Goal: Information Seeking & Learning: Check status

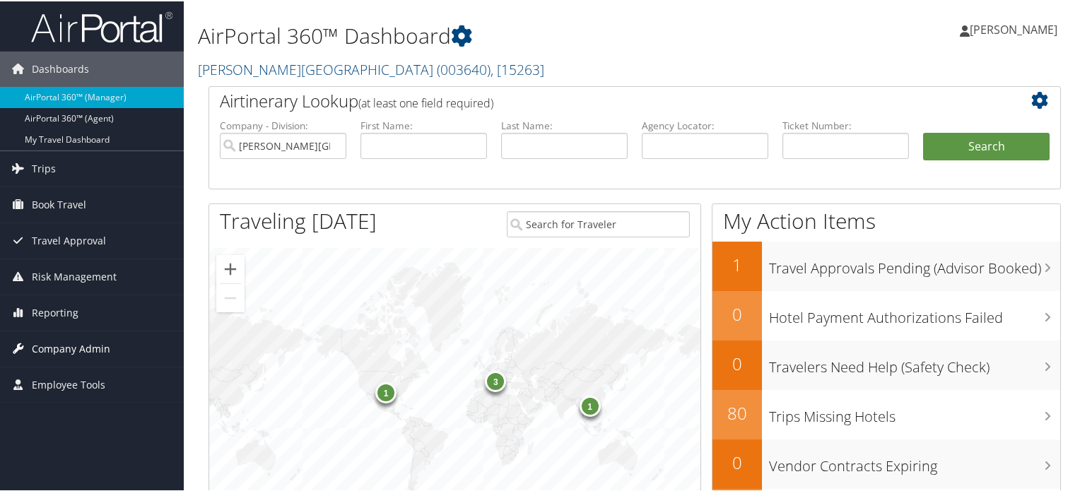
click at [69, 346] on span "Company Admin" at bounding box center [71, 347] width 78 height 35
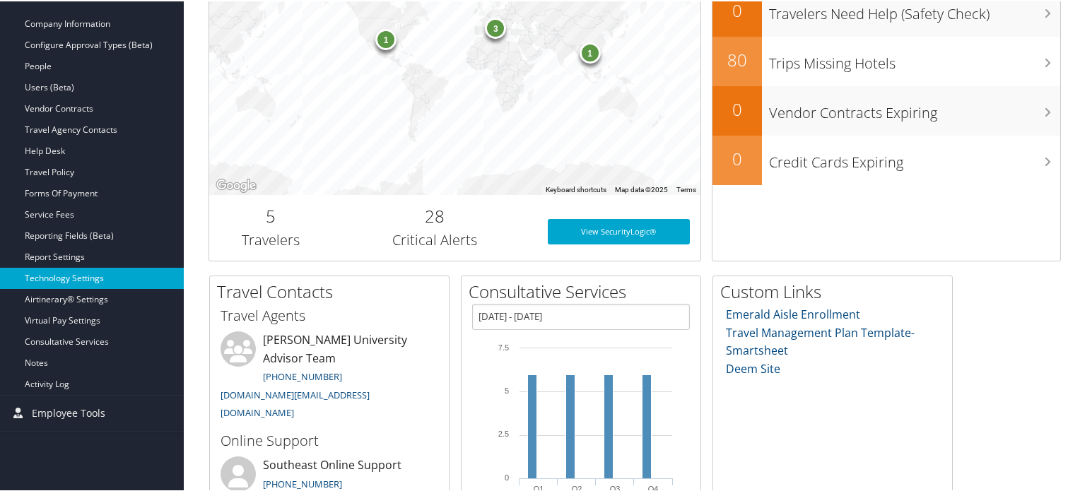
scroll to position [212, 0]
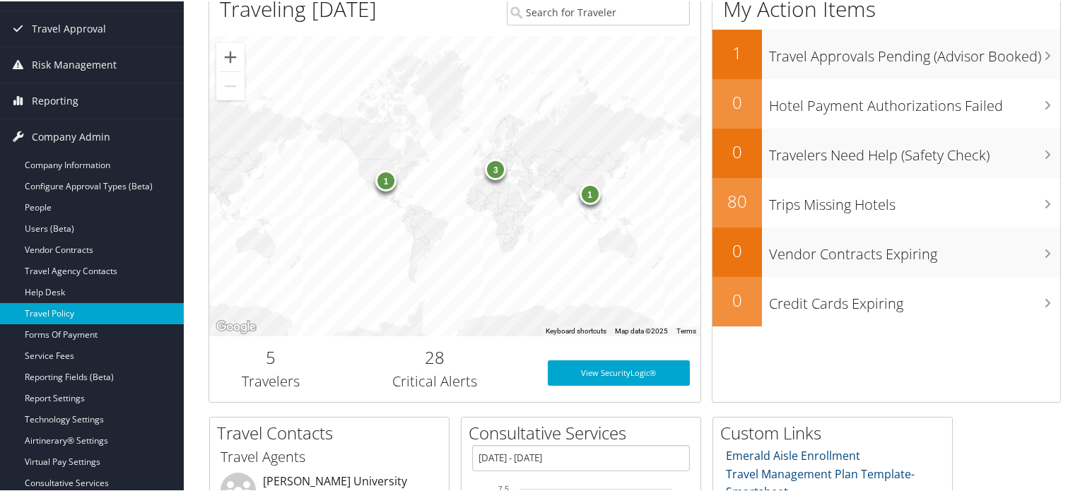
click at [76, 314] on link "Travel Policy" at bounding box center [92, 312] width 184 height 21
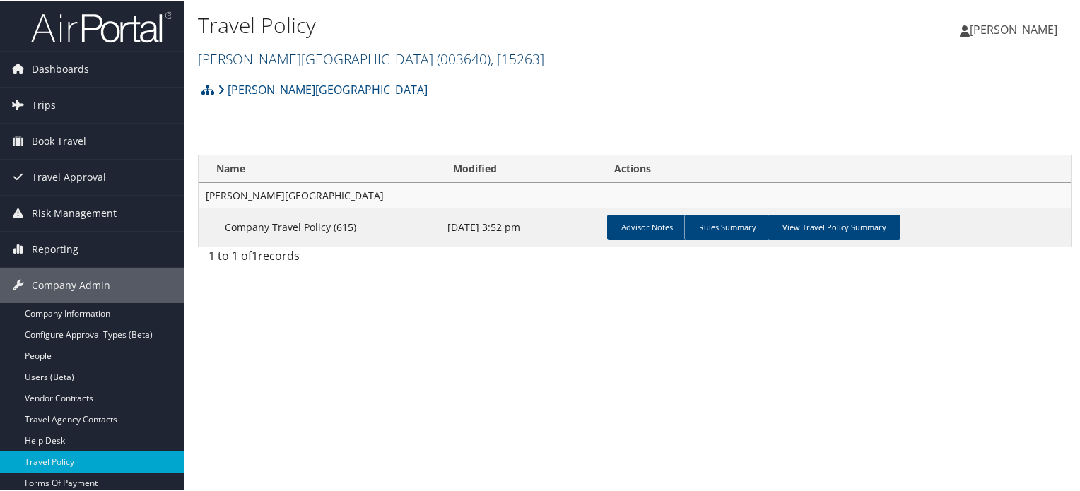
click at [491, 54] on span ", [ 15263 ]" at bounding box center [518, 57] width 54 height 19
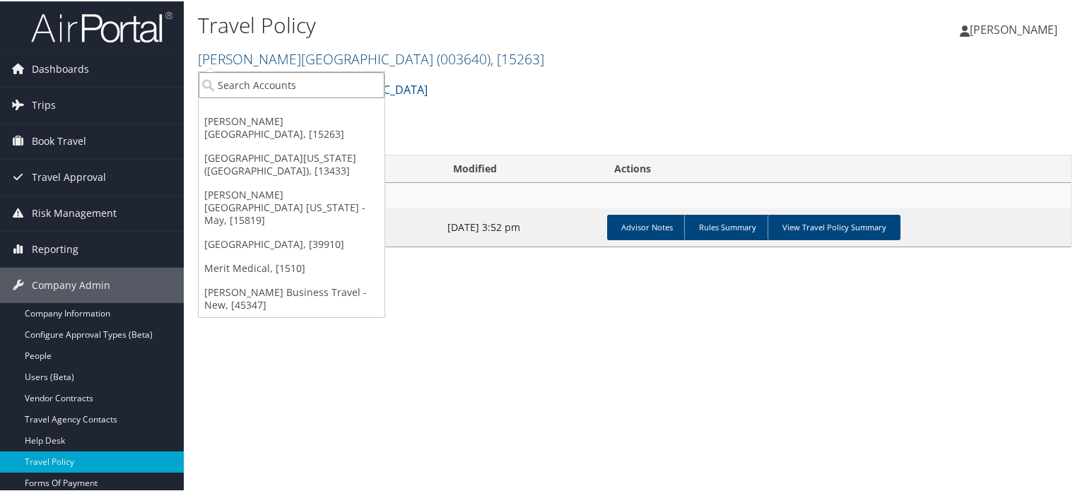
click at [346, 93] on input "search" at bounding box center [292, 84] width 186 height 26
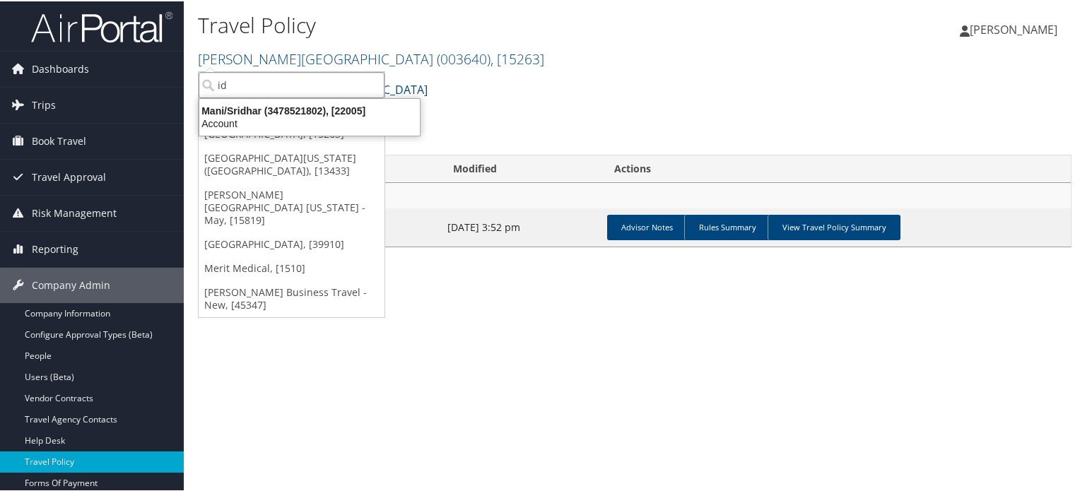
type input "i"
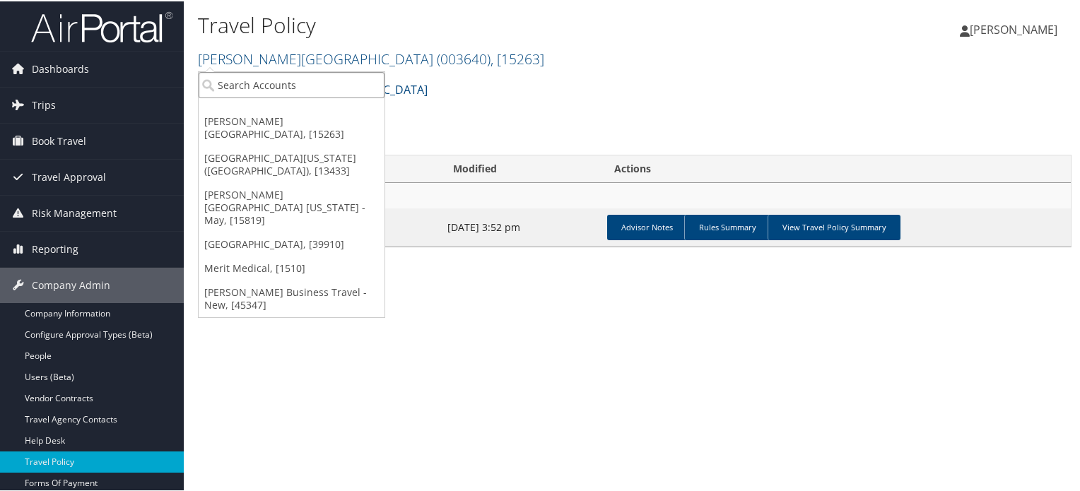
paste input "idahoan"
type input "idahoan"
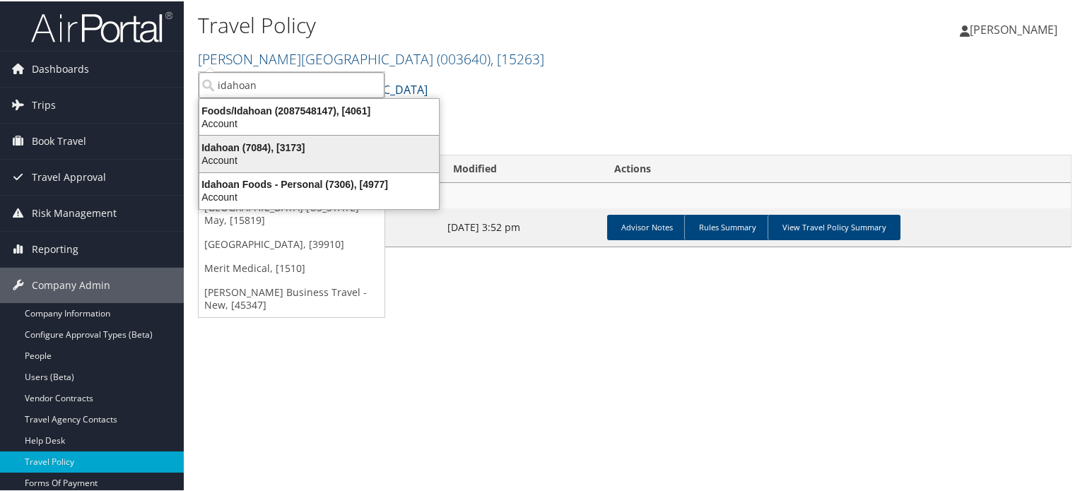
click at [277, 154] on div "Account" at bounding box center [319, 159] width 257 height 13
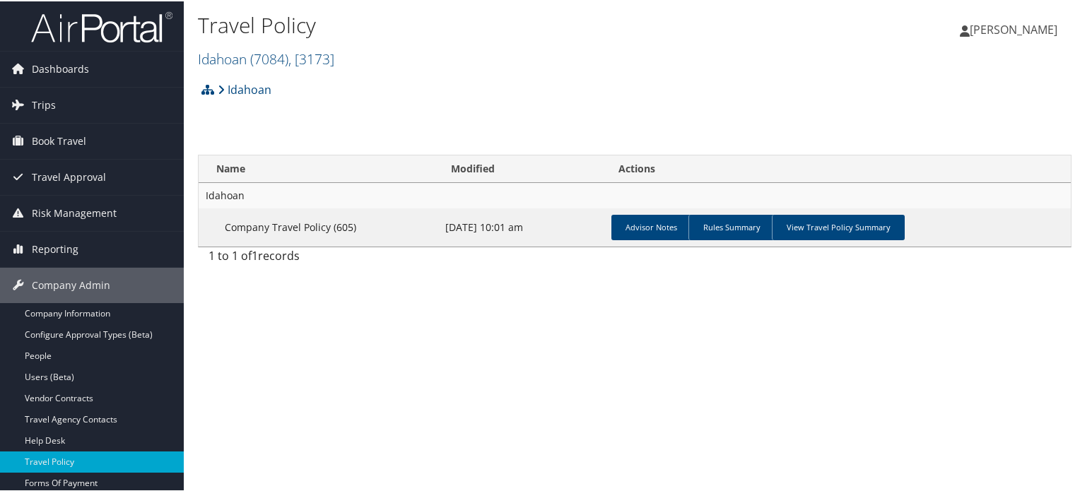
click at [85, 19] on img at bounding box center [101, 25] width 141 height 33
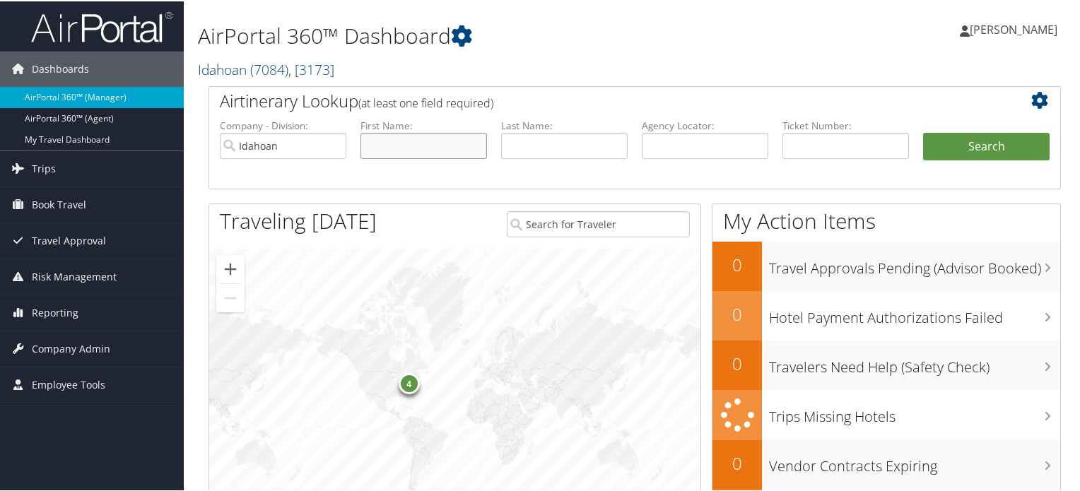
click at [431, 146] on input "text" at bounding box center [424, 145] width 127 height 26
paste input "Lisa Raines"
type input "Lisa"
paste input "Raines"
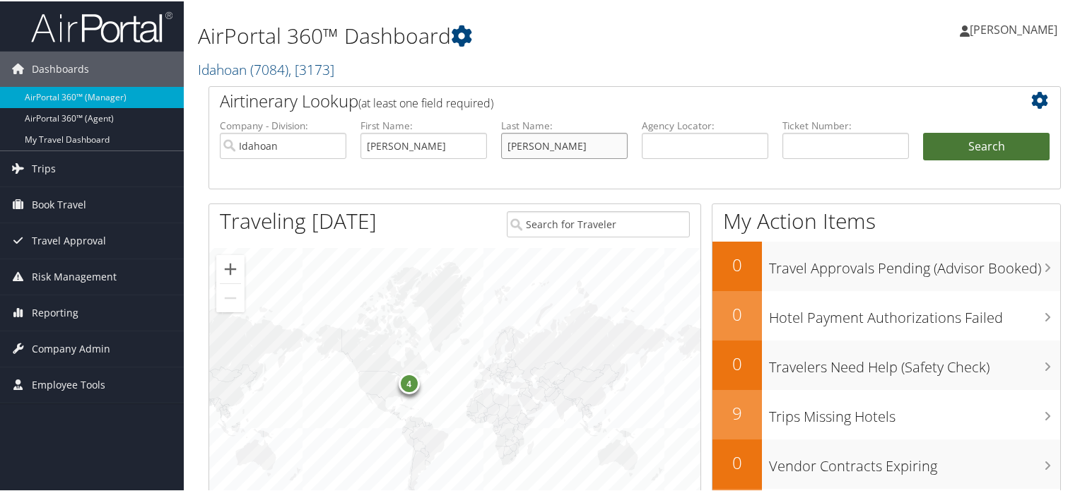
type input "[PERSON_NAME]"
click at [979, 145] on button "Search" at bounding box center [986, 146] width 127 height 28
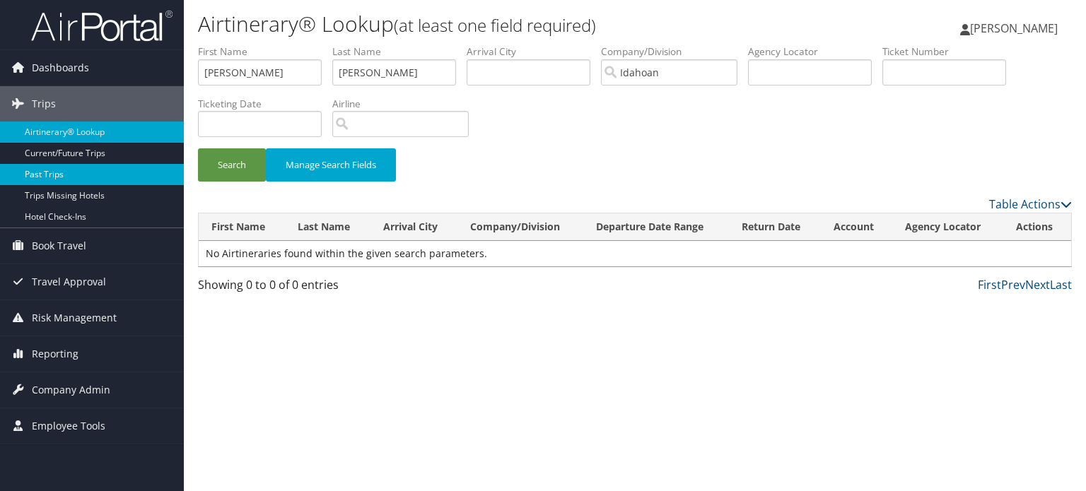
click at [64, 175] on link "Past Trips" at bounding box center [92, 174] width 184 height 21
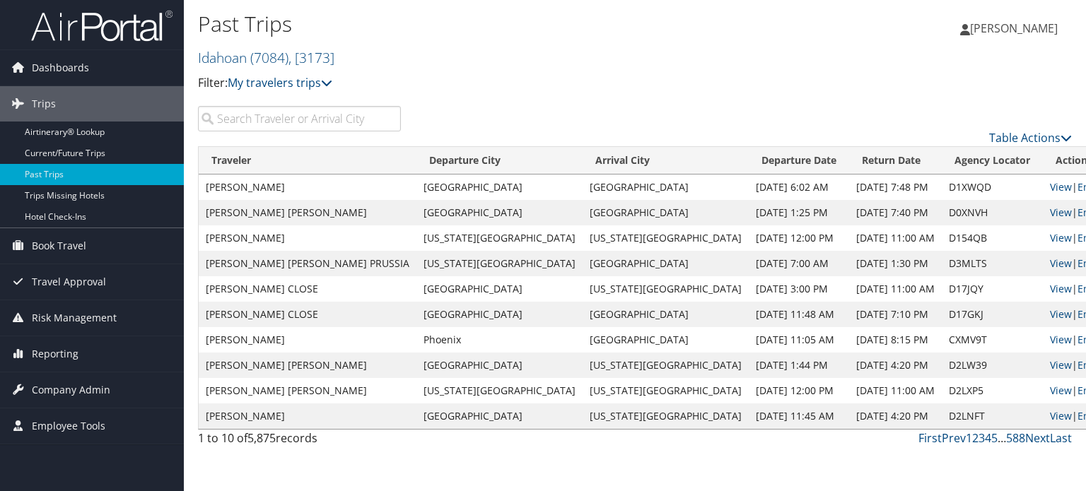
click at [286, 118] on input "search" at bounding box center [299, 118] width 203 height 25
paste input "[PERSON_NAME]"
type input "Raines"
paste input "Lisa Raines"
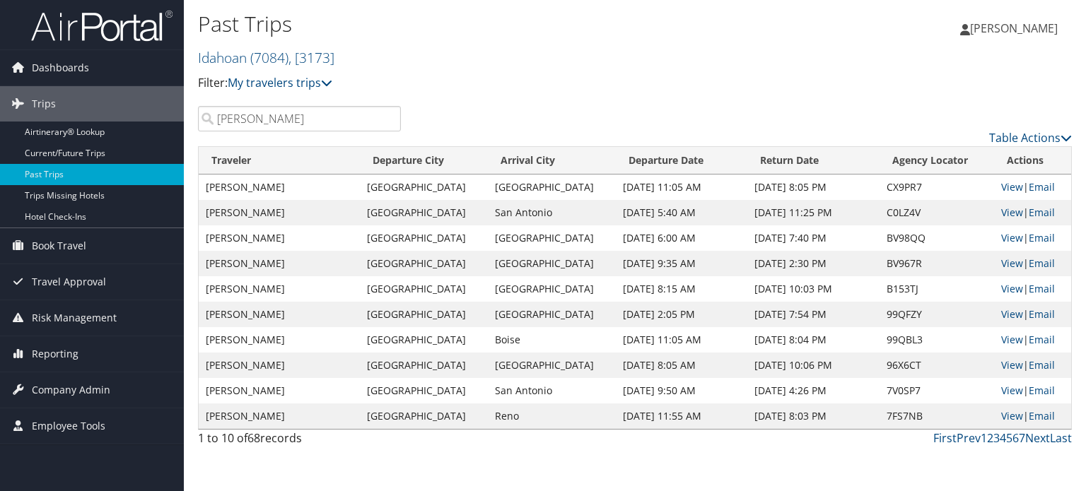
type input "Lisa Raines"
click at [74, 248] on span "Book Travel" at bounding box center [59, 245] width 54 height 35
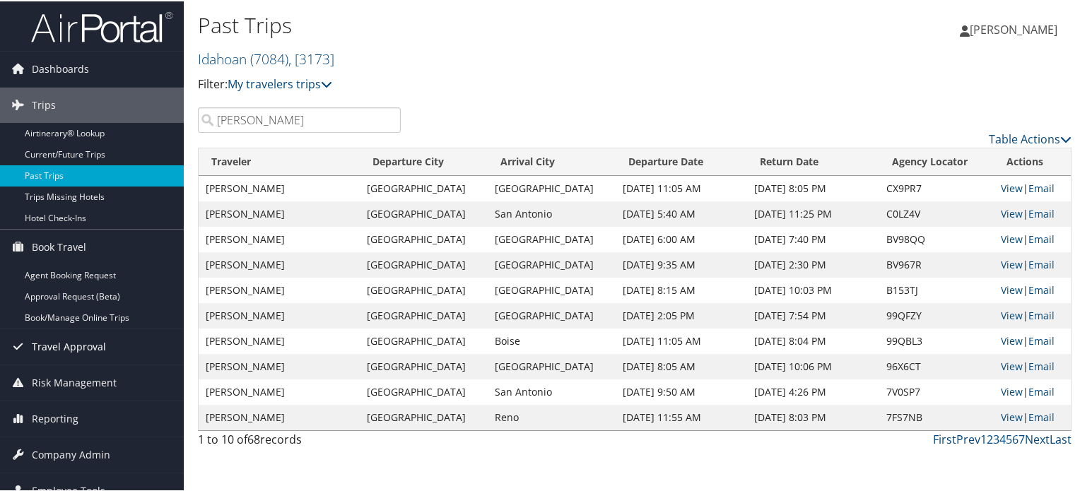
click at [76, 345] on span "Travel Approval" at bounding box center [69, 345] width 74 height 35
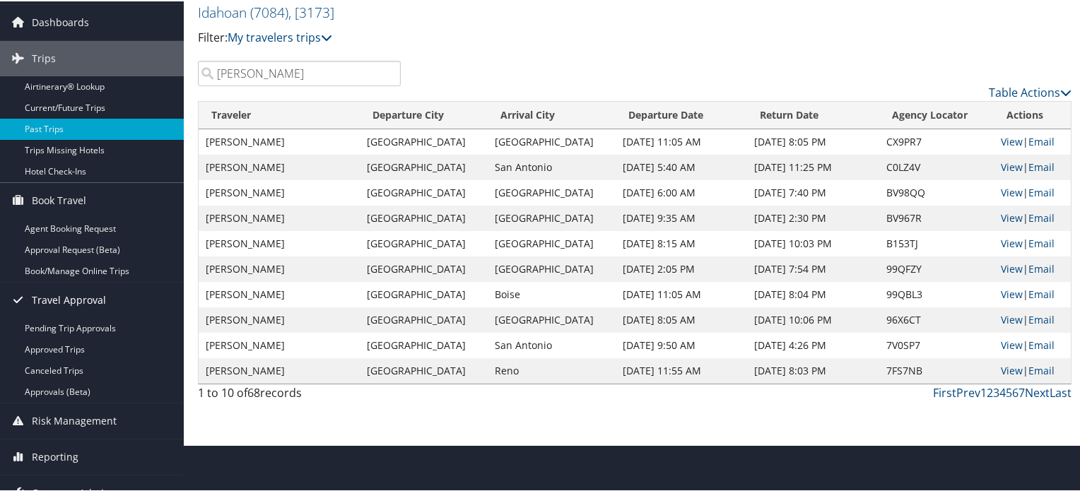
scroll to position [100, 0]
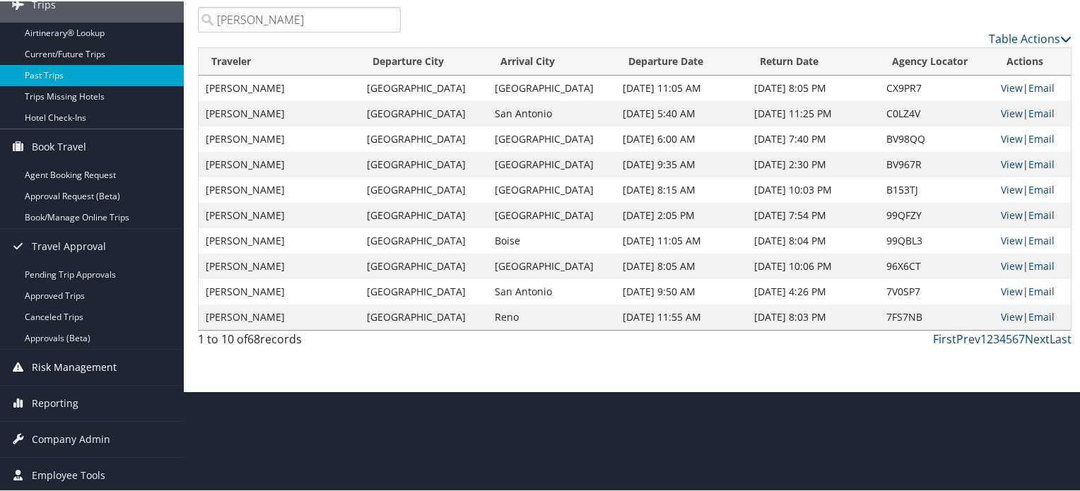
click at [88, 363] on span "Risk Management" at bounding box center [74, 366] width 85 height 35
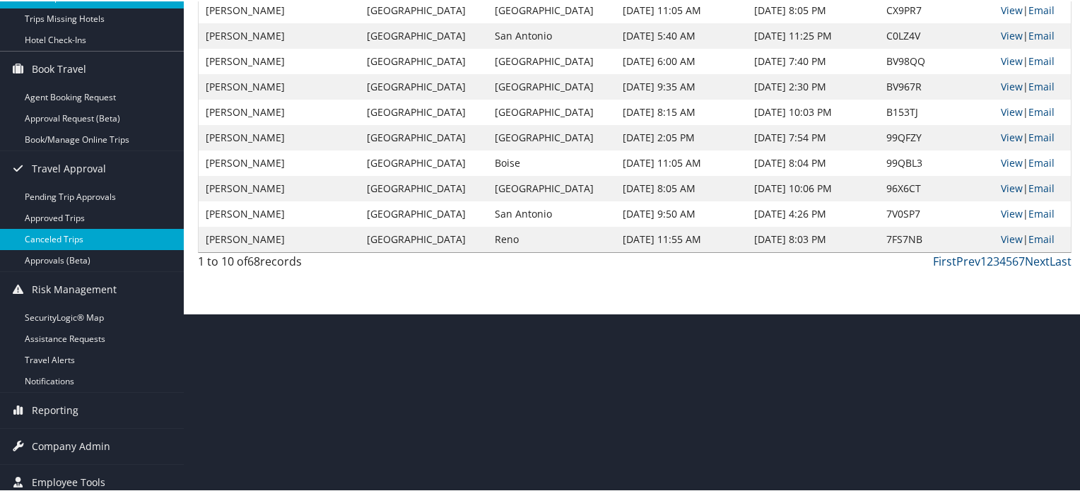
scroll to position [185, 0]
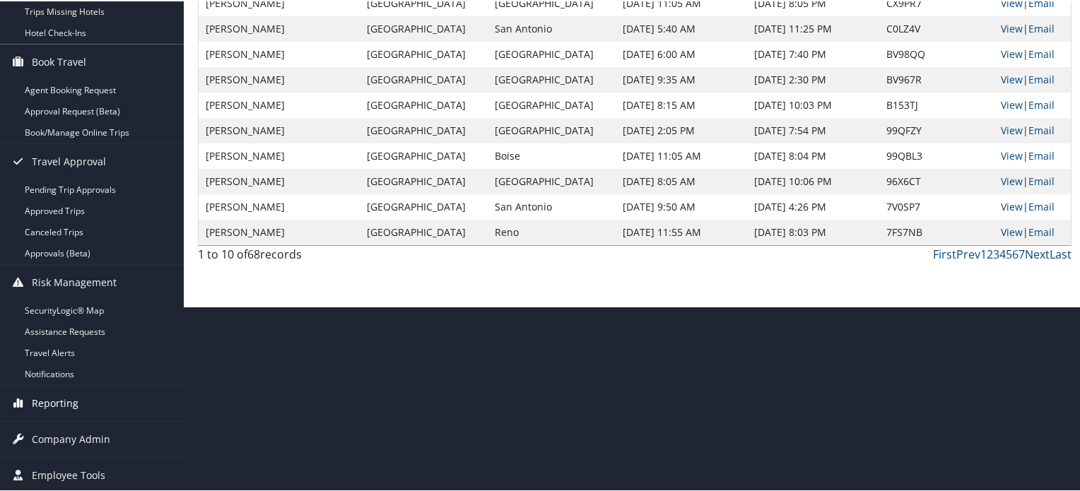
click at [85, 404] on link "Reporting" at bounding box center [92, 402] width 184 height 35
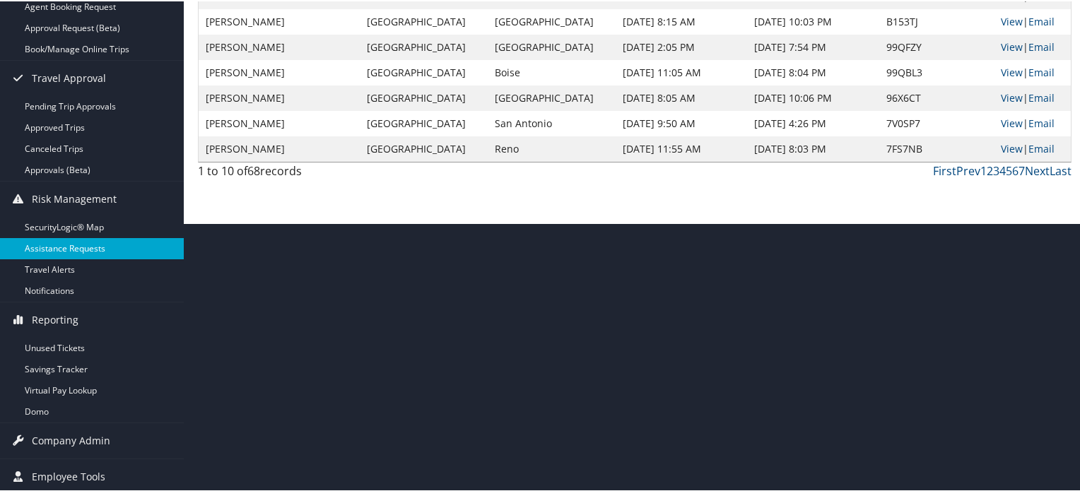
scroll to position [270, 0]
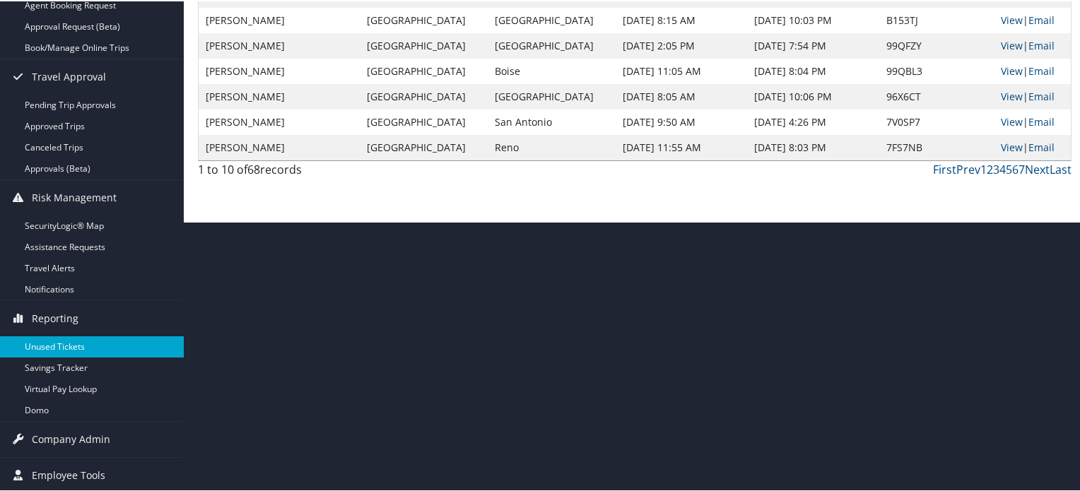
click at [71, 344] on link "Unused Tickets" at bounding box center [92, 345] width 184 height 21
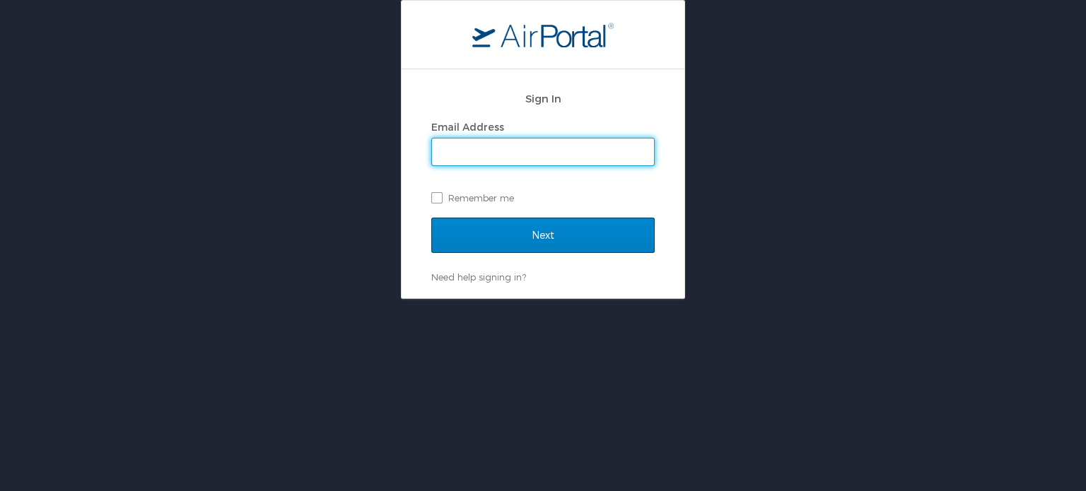
type input "abhishek.sharma@cbtravel.com"
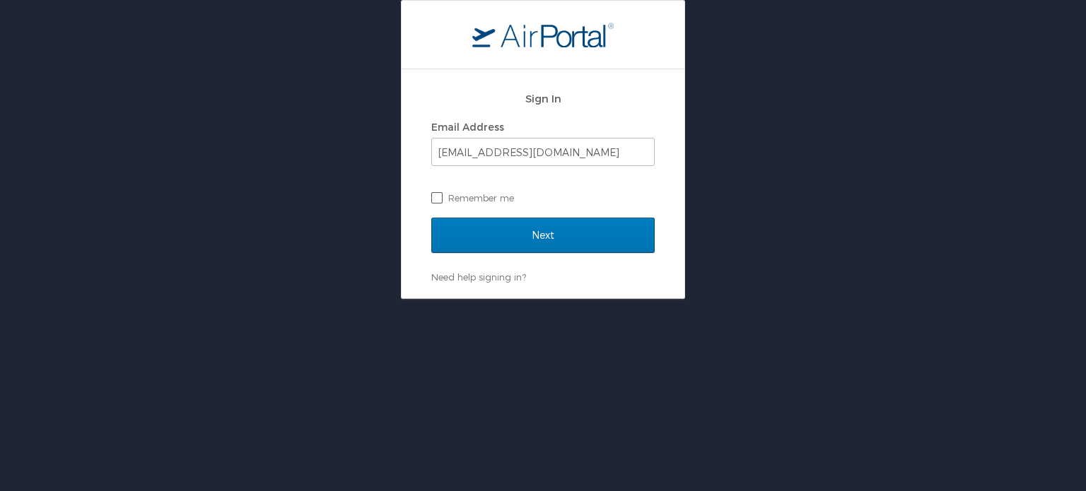
click at [435, 194] on label "Remember me" at bounding box center [542, 197] width 223 height 21
click at [435, 194] on input "Remember me" at bounding box center [435, 196] width 9 height 9
checkbox input "true"
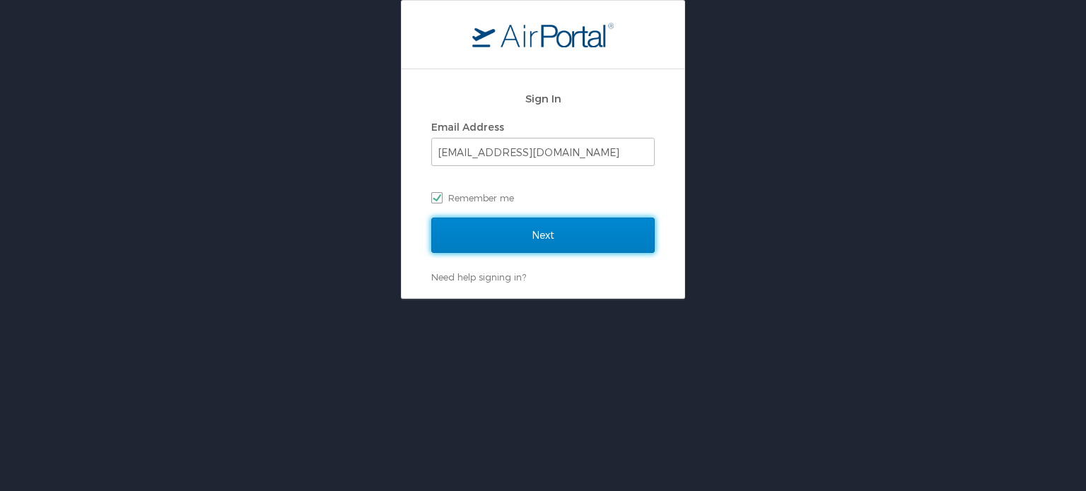
click at [517, 229] on input "Next" at bounding box center [542, 235] width 223 height 35
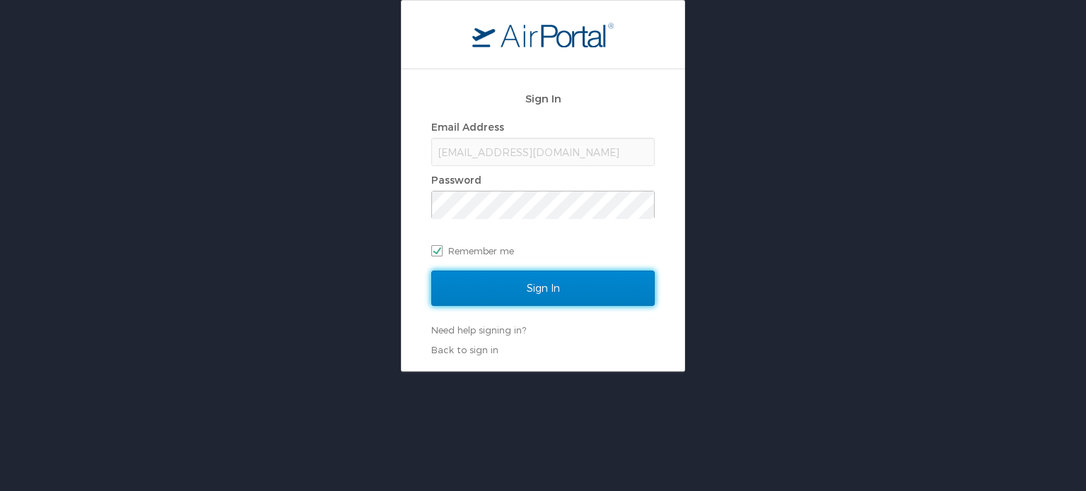
click at [461, 294] on input "Sign In" at bounding box center [542, 288] width 223 height 35
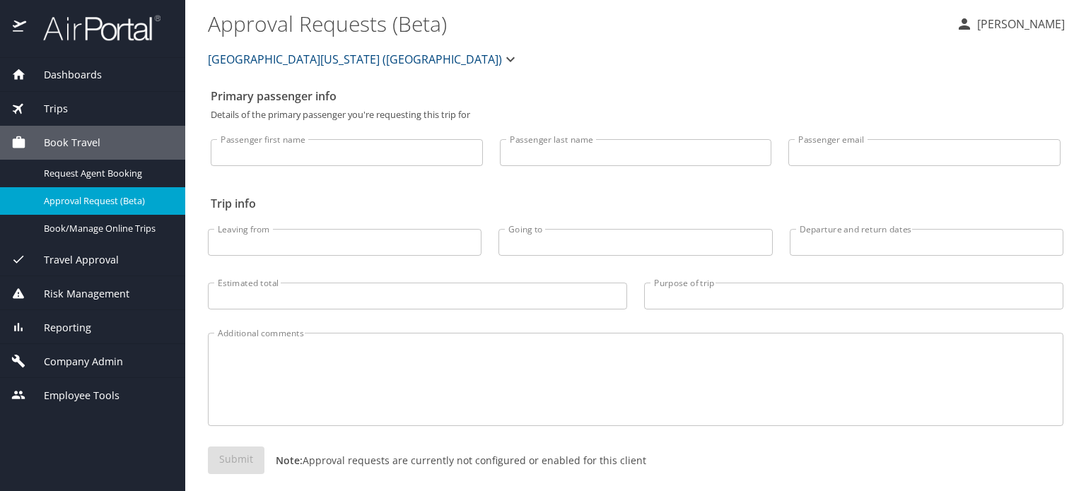
click at [305, 151] on input "Passenger first name" at bounding box center [347, 152] width 272 height 27
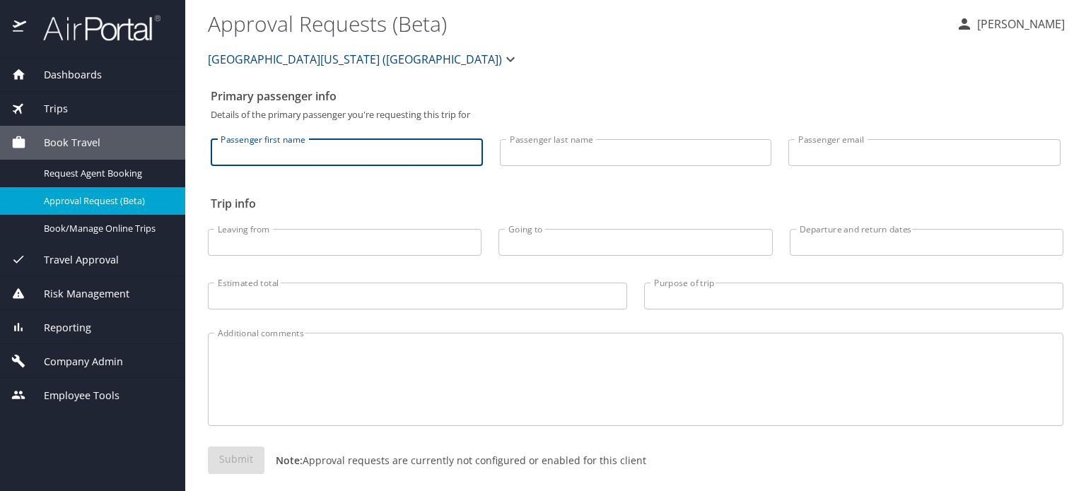
paste input "Lisa Raines"
type input "Lisa"
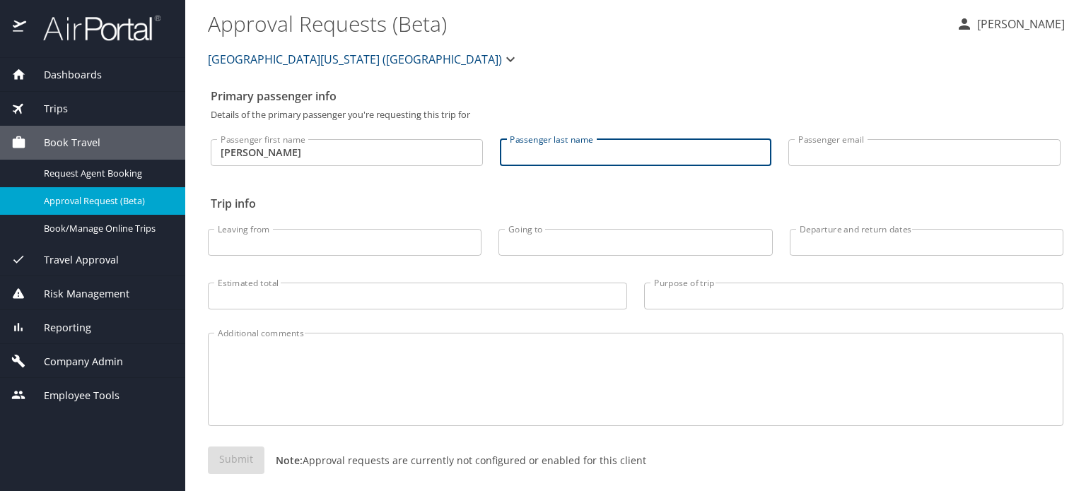
paste input "Raines"
type input "Raines"
click at [93, 260] on span "Travel Approval" at bounding box center [72, 260] width 93 height 16
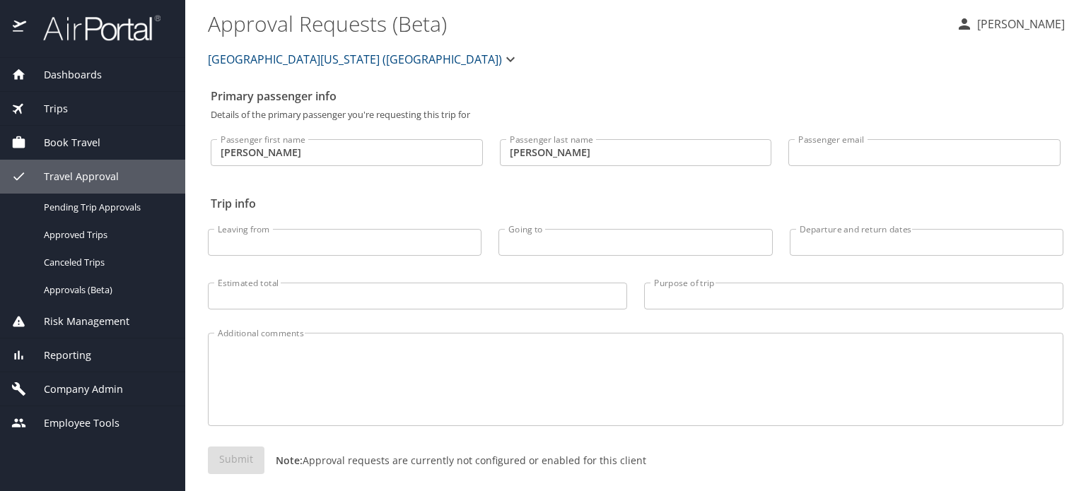
click at [88, 325] on span "Risk Management" at bounding box center [77, 322] width 103 height 16
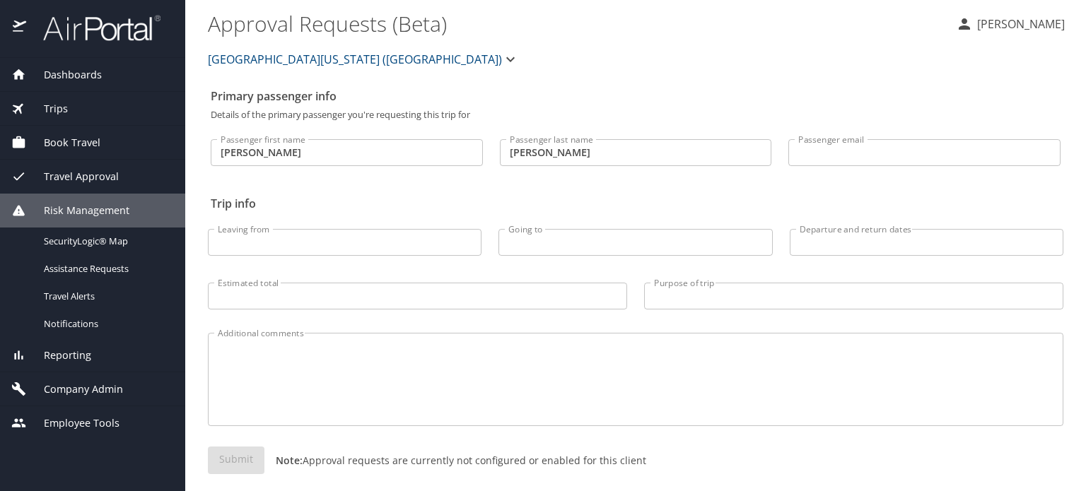
click at [79, 349] on span "Reporting" at bounding box center [58, 356] width 65 height 16
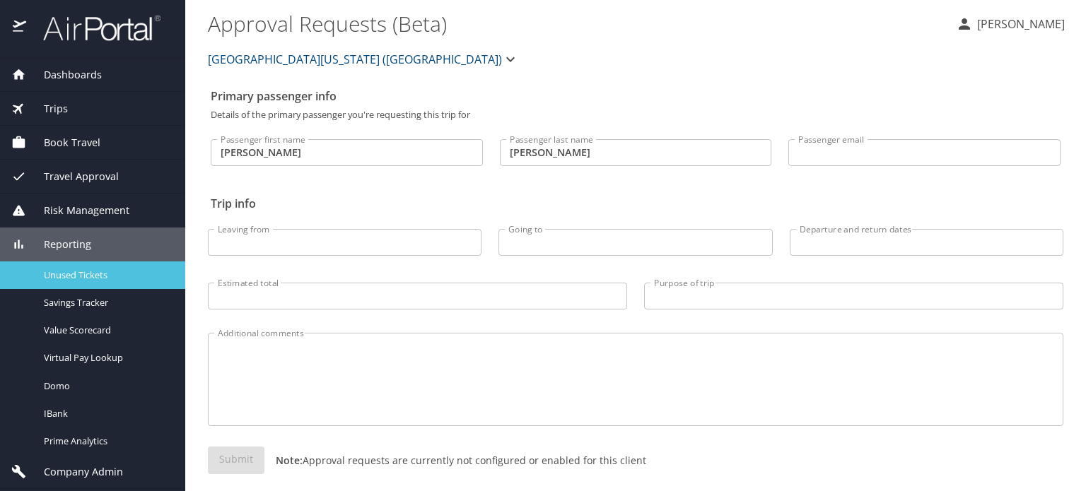
click at [85, 274] on span "Unused Tickets" at bounding box center [106, 275] width 124 height 13
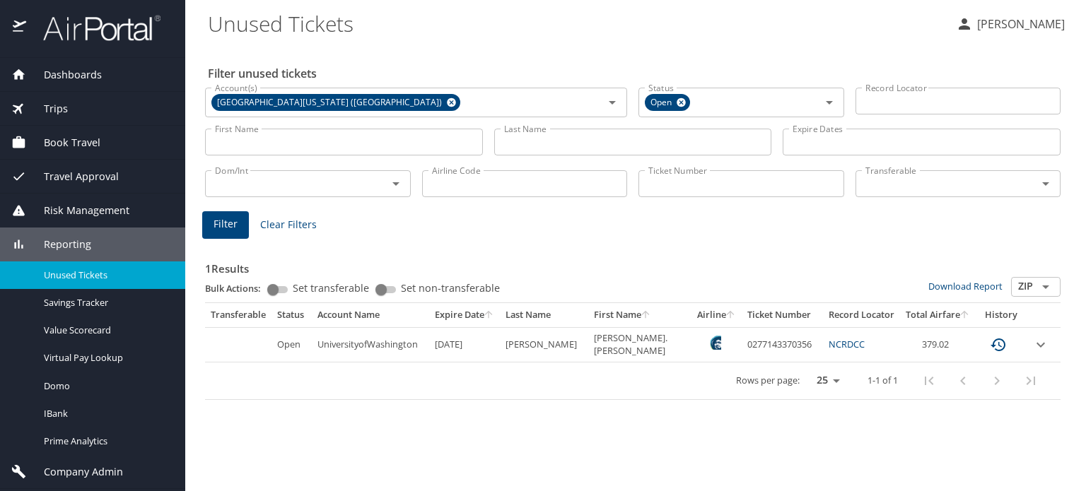
click at [282, 141] on input "First Name" at bounding box center [344, 142] width 278 height 27
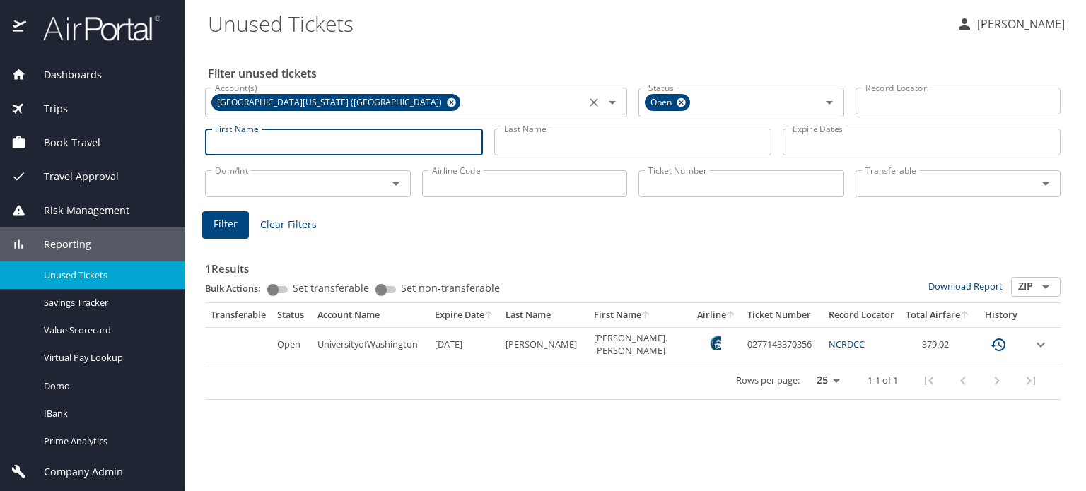
click at [447, 102] on icon at bounding box center [451, 102] width 9 height 9
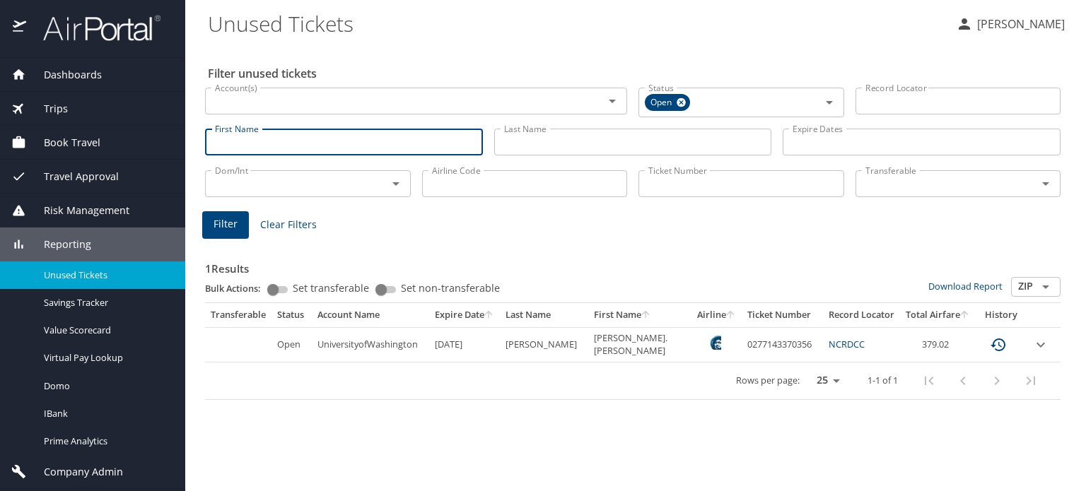
click at [327, 151] on input "First Name" at bounding box center [344, 142] width 278 height 27
paste input "Raines"
type input "Raines"
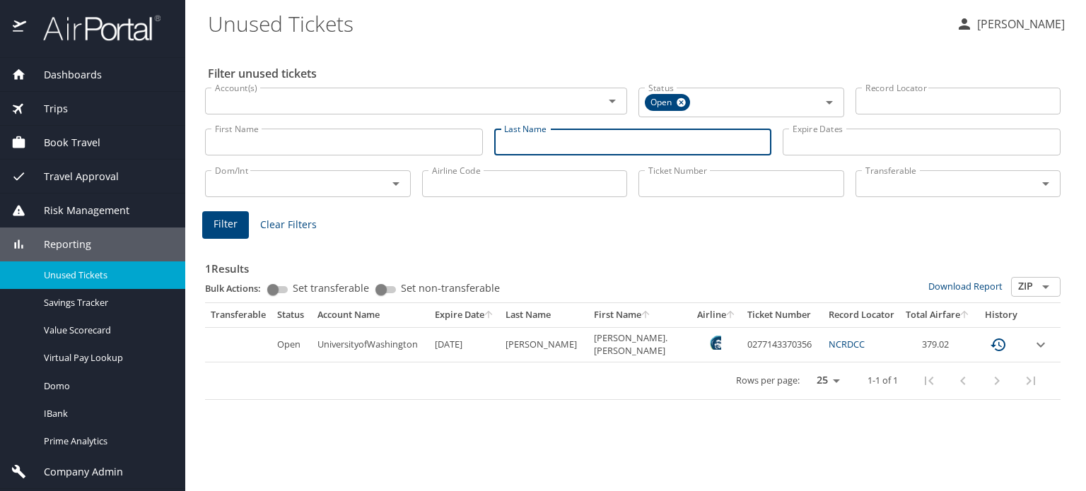
click at [527, 142] on input "Last Name" at bounding box center [633, 142] width 278 height 27
paste input "Raines"
type input "Raines"
click at [324, 155] on input "First Name" at bounding box center [344, 142] width 278 height 27
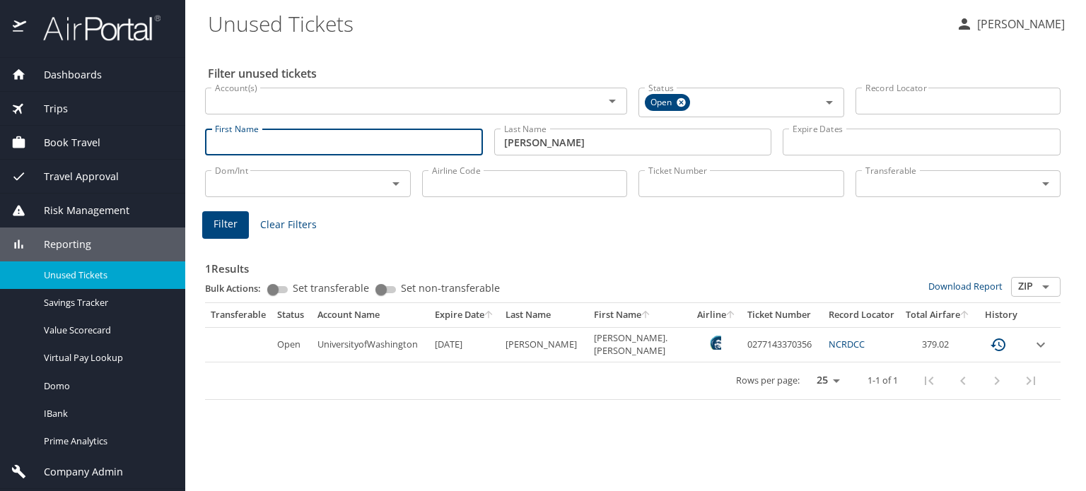
click at [317, 146] on input "First Name" at bounding box center [344, 142] width 278 height 27
type input "Lisa"
click at [206, 230] on button "Filter" at bounding box center [225, 225] width 47 height 28
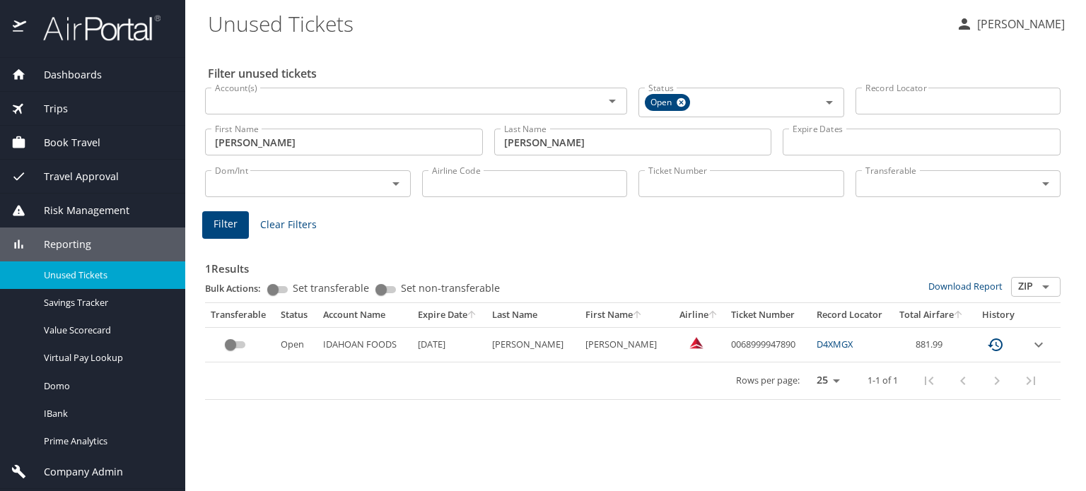
click at [1041, 350] on icon "expand row" at bounding box center [1038, 345] width 17 height 17
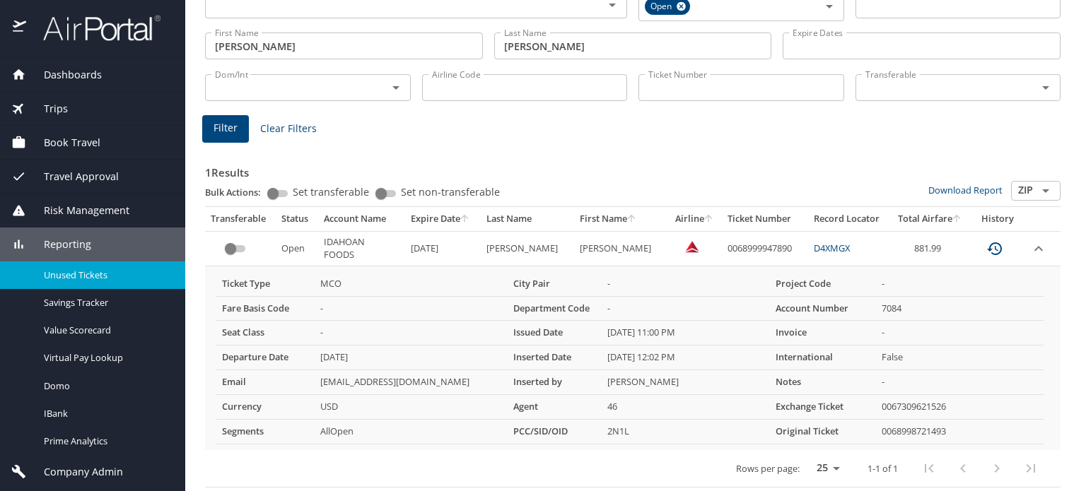
scroll to position [96, 0]
drag, startPoint x: 771, startPoint y: 247, endPoint x: 699, endPoint y: 252, distance: 72.3
click at [722, 252] on td "0068999947890" at bounding box center [765, 248] width 86 height 35
copy td "0068999947890"
drag, startPoint x: 839, startPoint y: 245, endPoint x: 795, endPoint y: 254, distance: 45.3
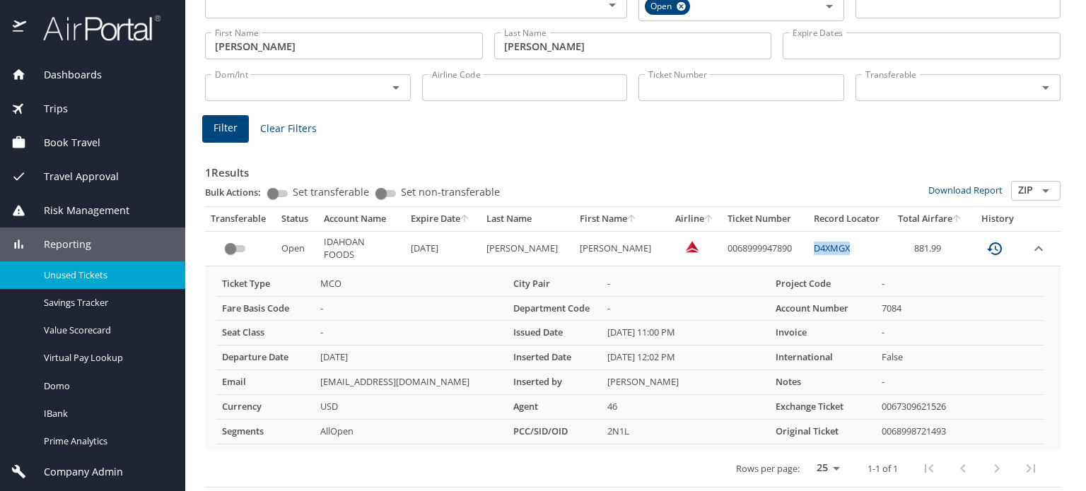
click at [808, 248] on td "D4XMGX" at bounding box center [849, 248] width 82 height 35
copy link "D4XMGX"
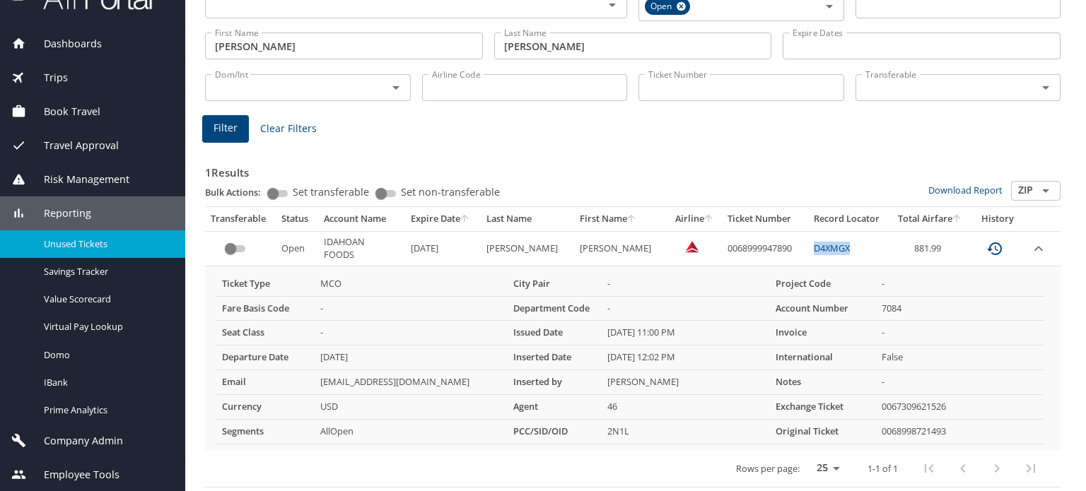
click at [95, 441] on span "Company Admin" at bounding box center [74, 441] width 97 height 16
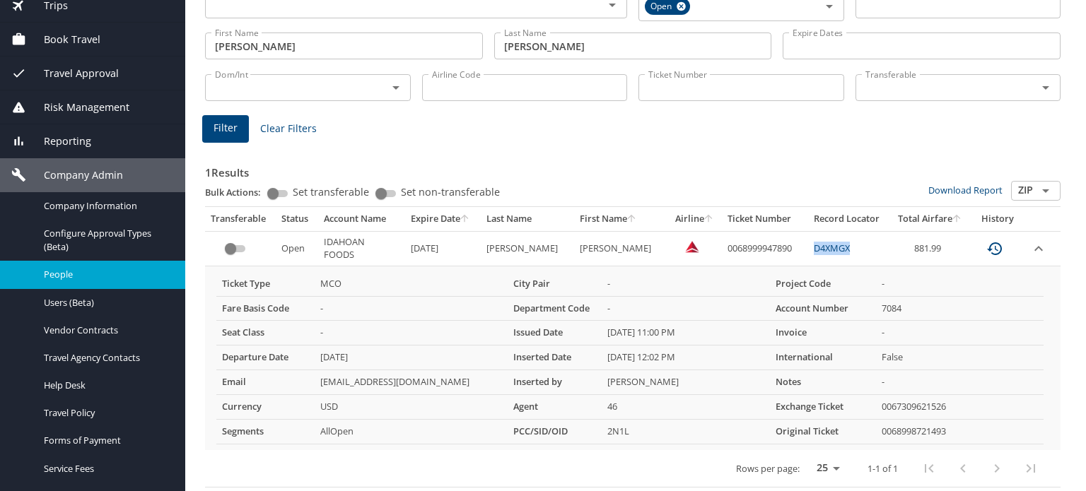
scroll to position [243, 0]
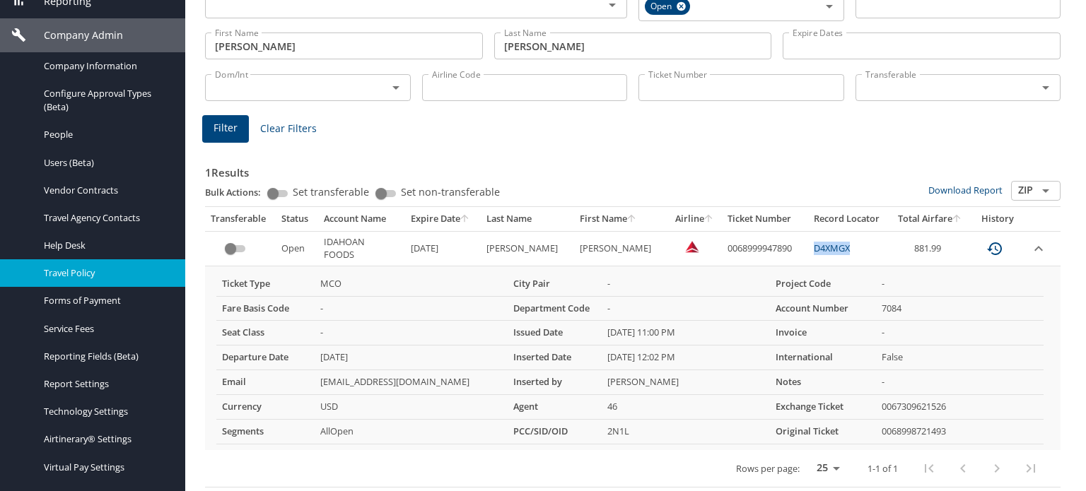
click at [83, 267] on span "Travel Policy" at bounding box center [106, 273] width 124 height 13
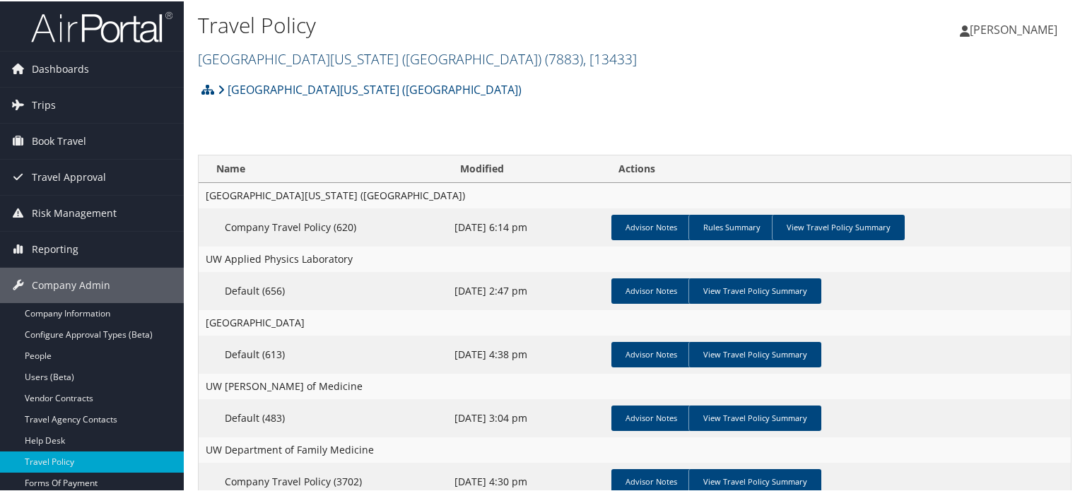
click at [583, 61] on span ", [ 13433 ]" at bounding box center [610, 57] width 54 height 19
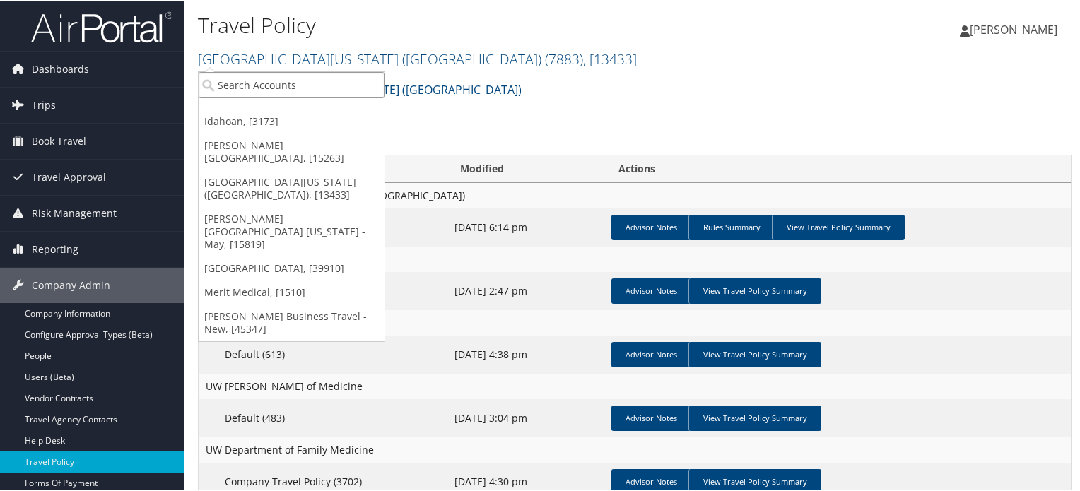
click at [323, 82] on input "search" at bounding box center [292, 84] width 186 height 26
click at [267, 117] on link "Idahoan, [3173]" at bounding box center [292, 120] width 186 height 24
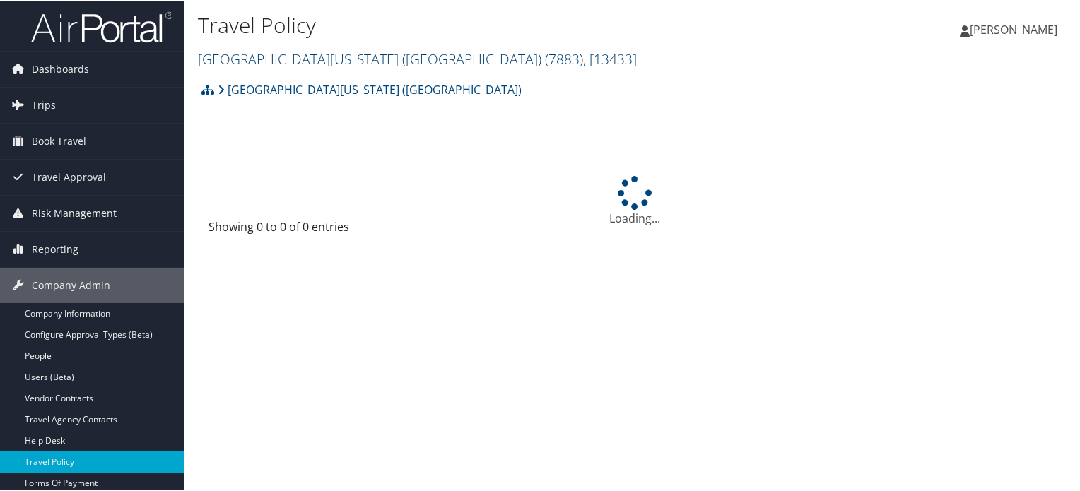
click at [583, 53] on span ", [ 13433 ]" at bounding box center [610, 57] width 54 height 19
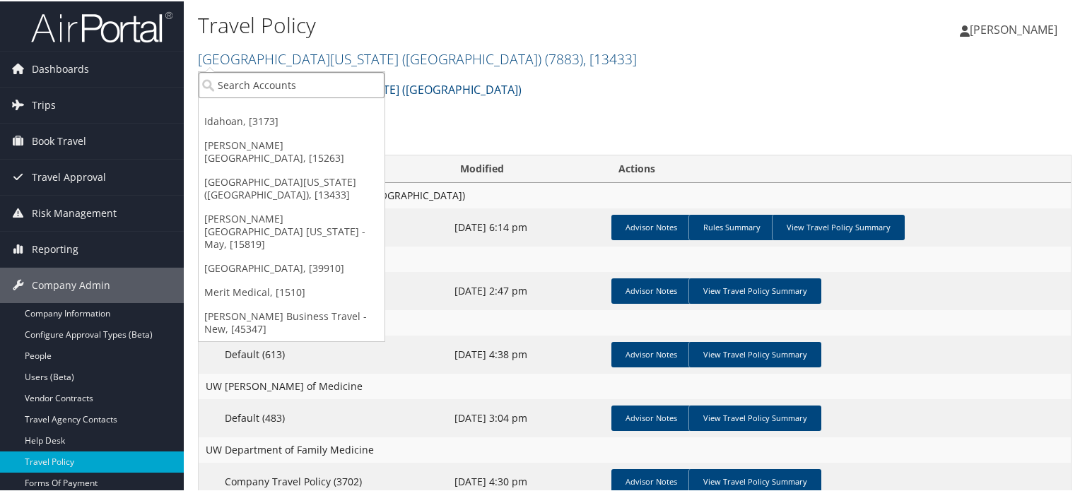
click at [291, 85] on input "search" at bounding box center [292, 84] width 186 height 26
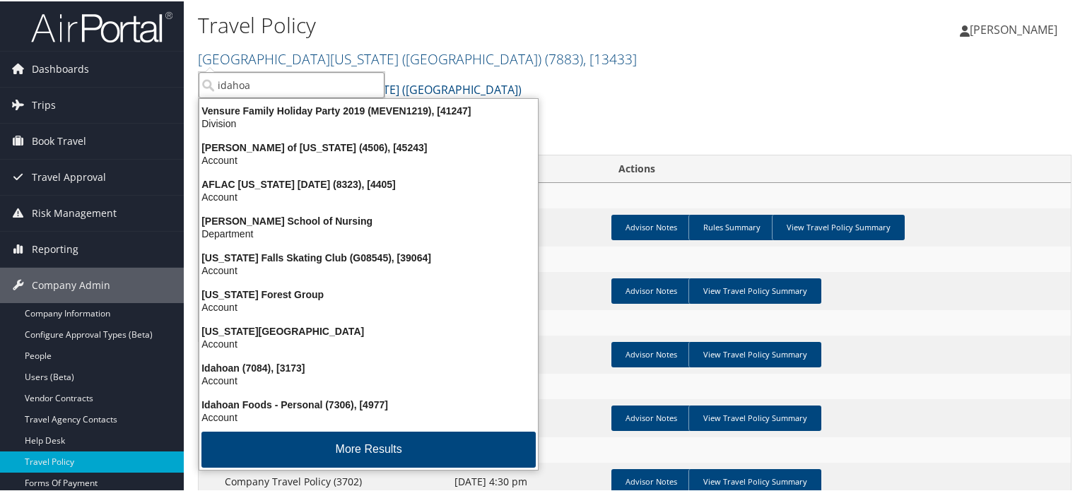
type input "idahoan"
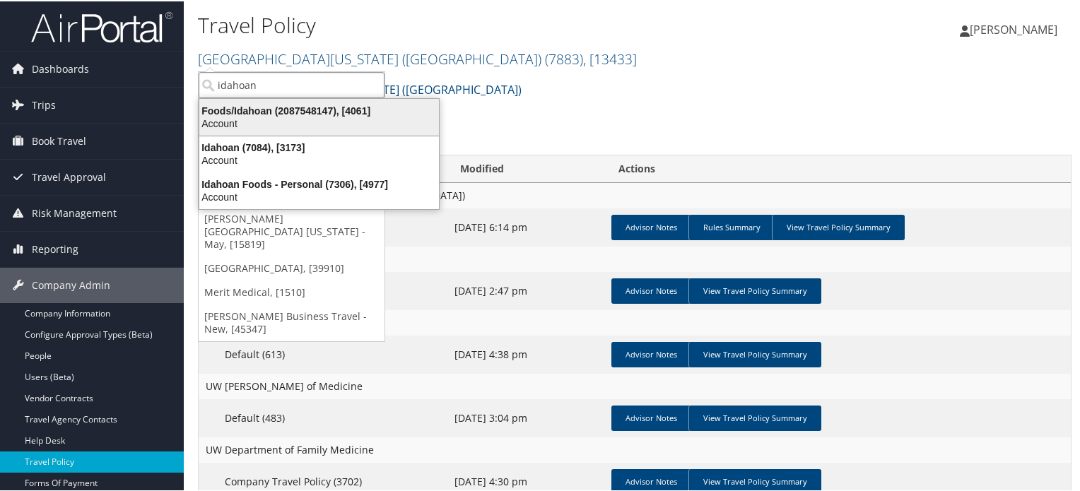
click at [304, 119] on div "Account" at bounding box center [319, 122] width 257 height 13
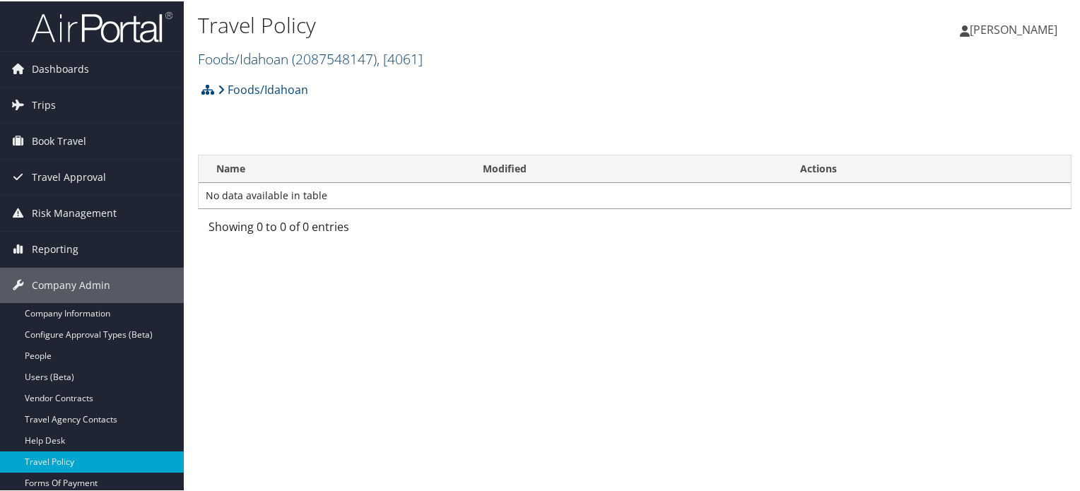
click at [363, 53] on span "( 2087548147 )" at bounding box center [334, 57] width 85 height 19
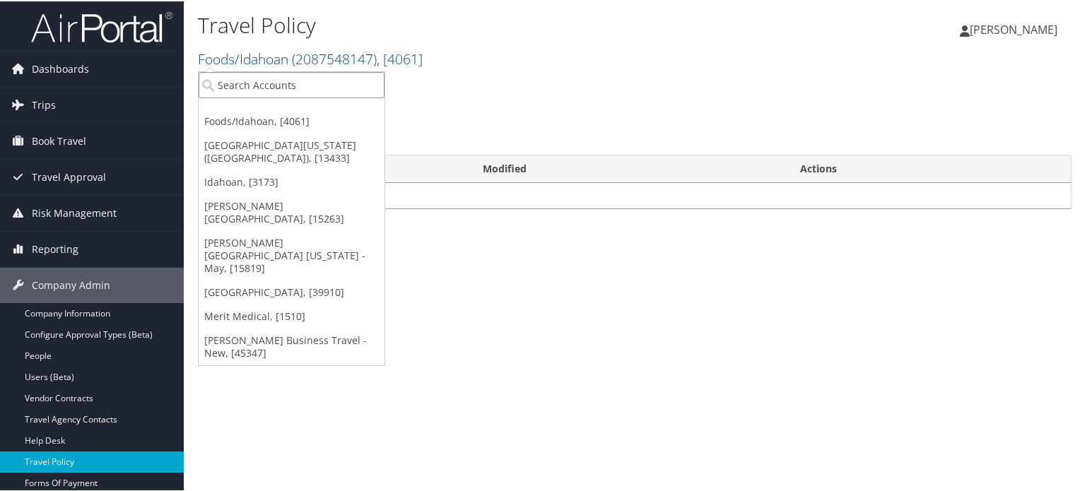
click at [272, 81] on input "search" at bounding box center [292, 84] width 186 height 26
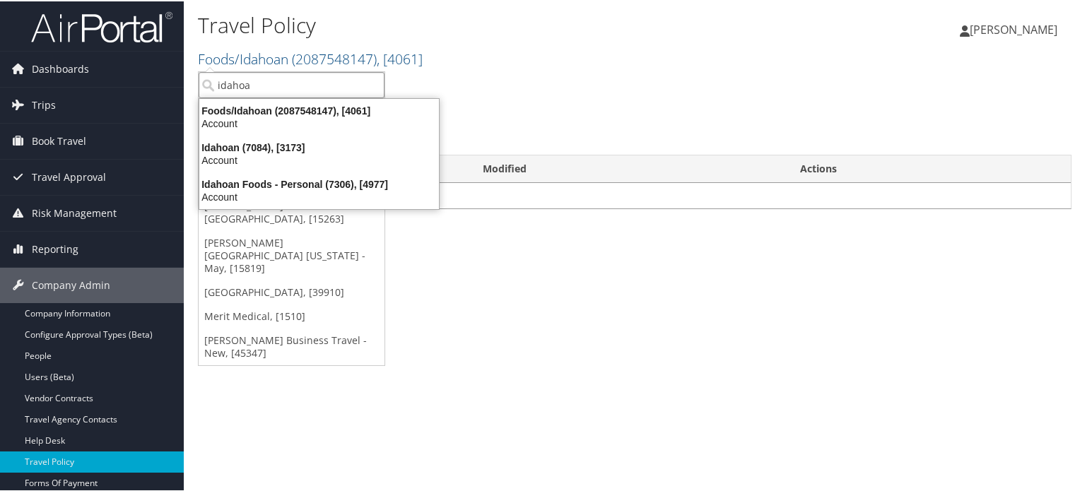
type input "idahoan"
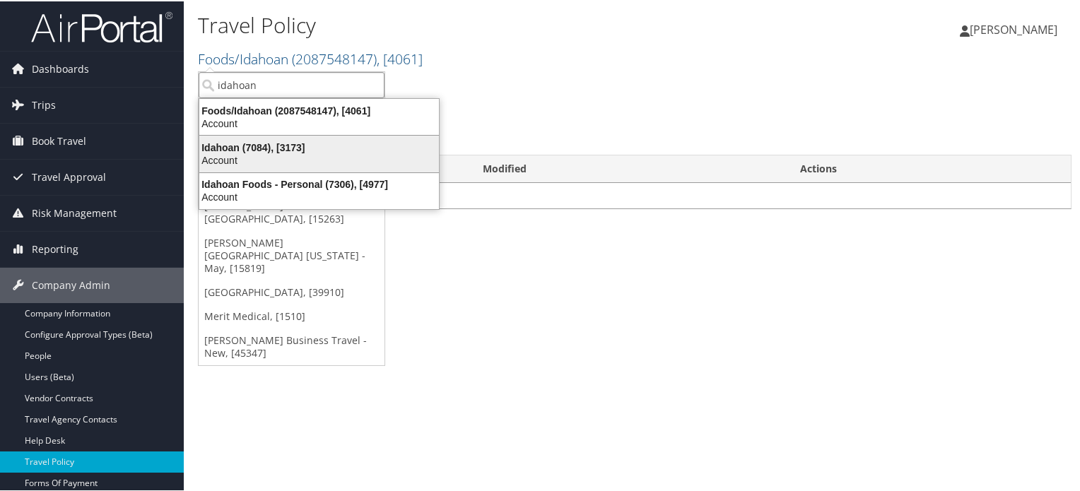
click at [270, 151] on div "Idahoan (7084), [3173]" at bounding box center [319, 146] width 257 height 13
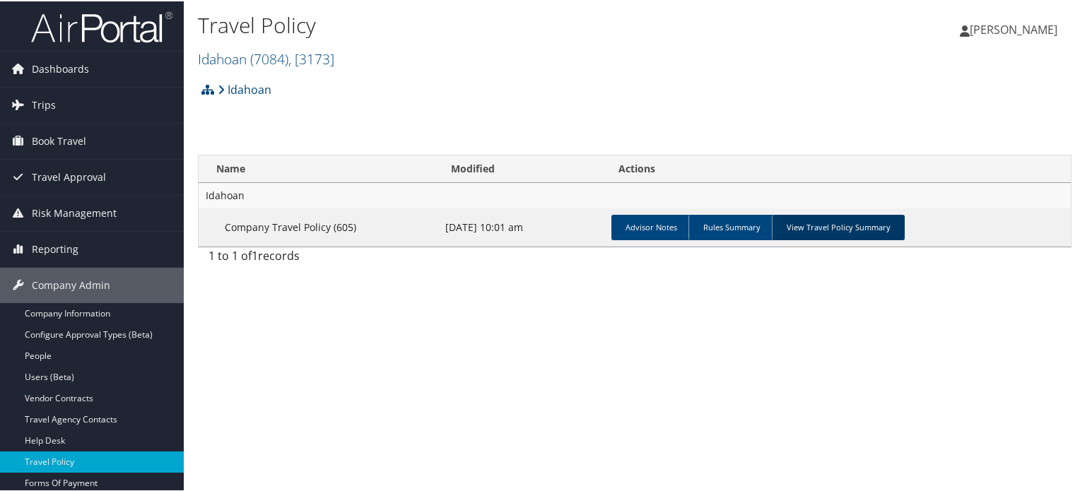
click at [824, 227] on link "View Travel Policy Summary" at bounding box center [838, 226] width 133 height 25
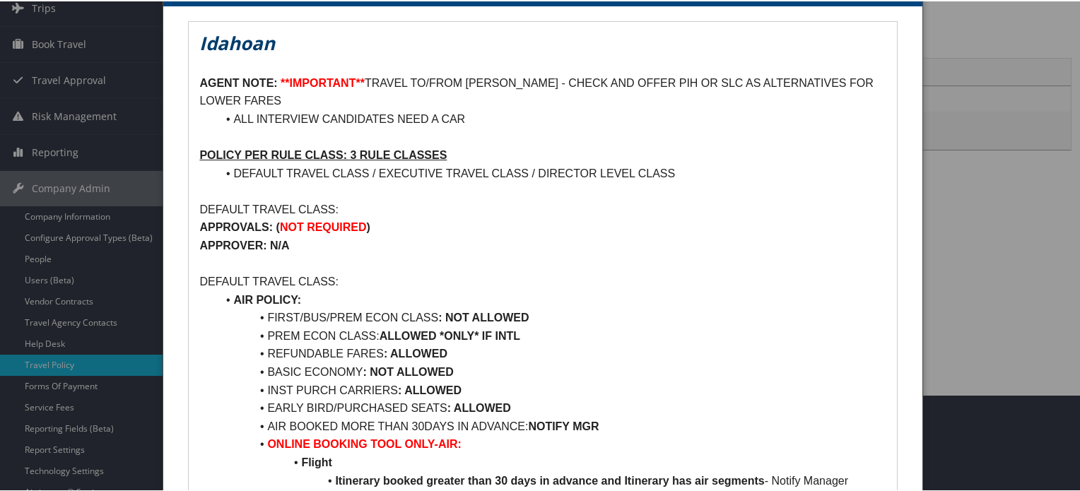
scroll to position [71, 0]
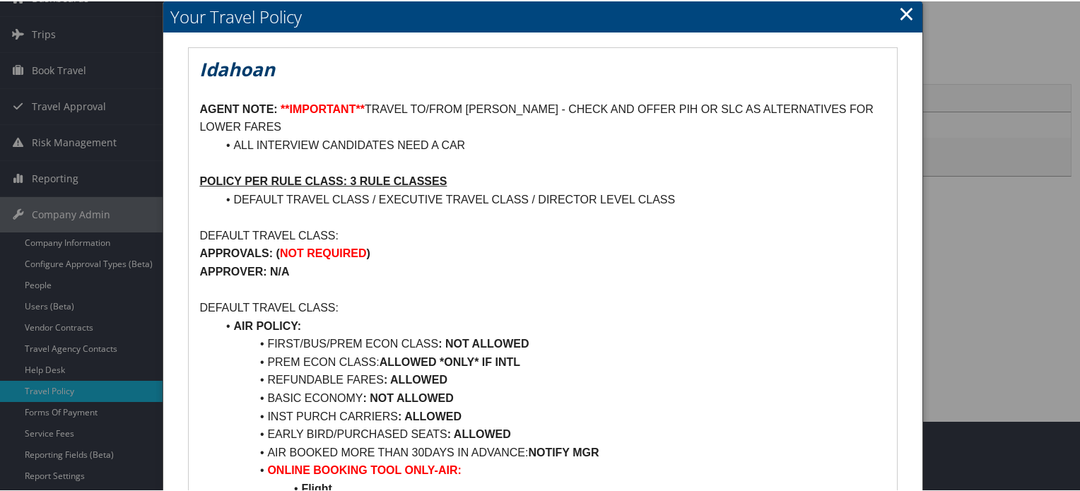
click at [899, 11] on link "×" at bounding box center [907, 12] width 16 height 28
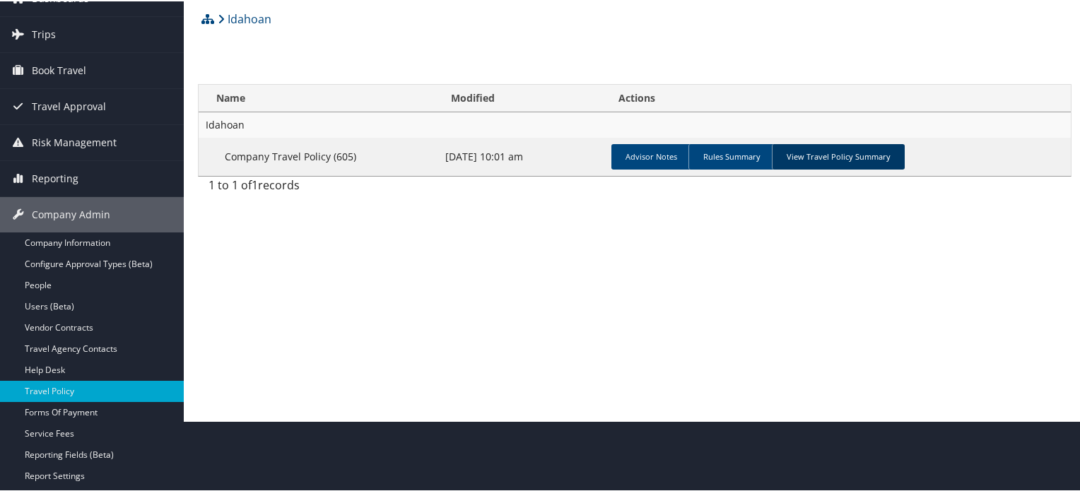
click at [841, 153] on link "View Travel Policy Summary" at bounding box center [838, 155] width 133 height 25
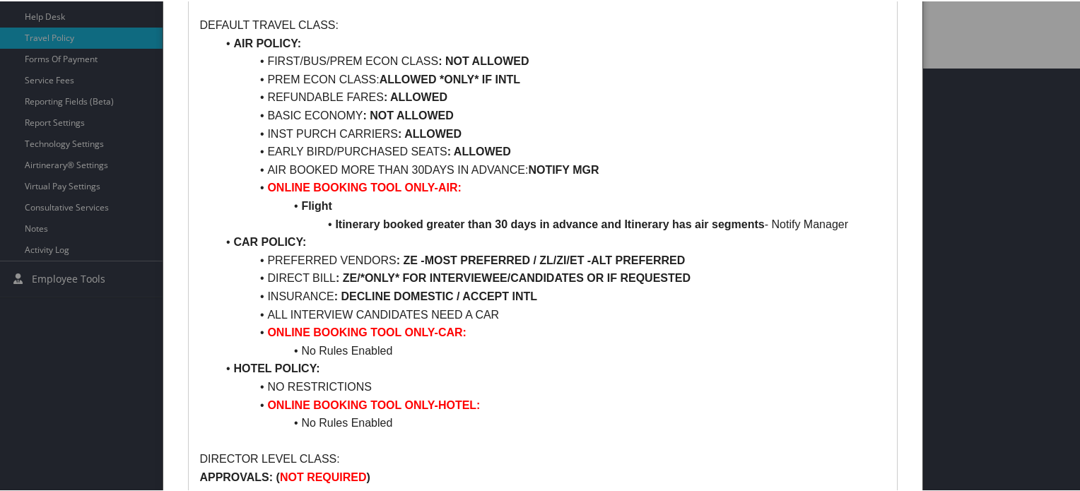
scroll to position [495, 0]
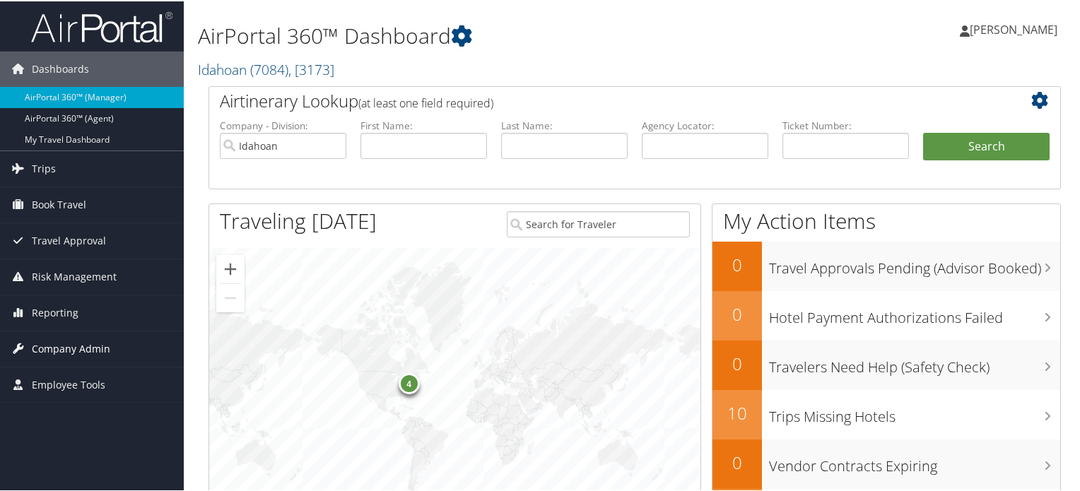
click at [64, 346] on span "Company Admin" at bounding box center [71, 347] width 78 height 35
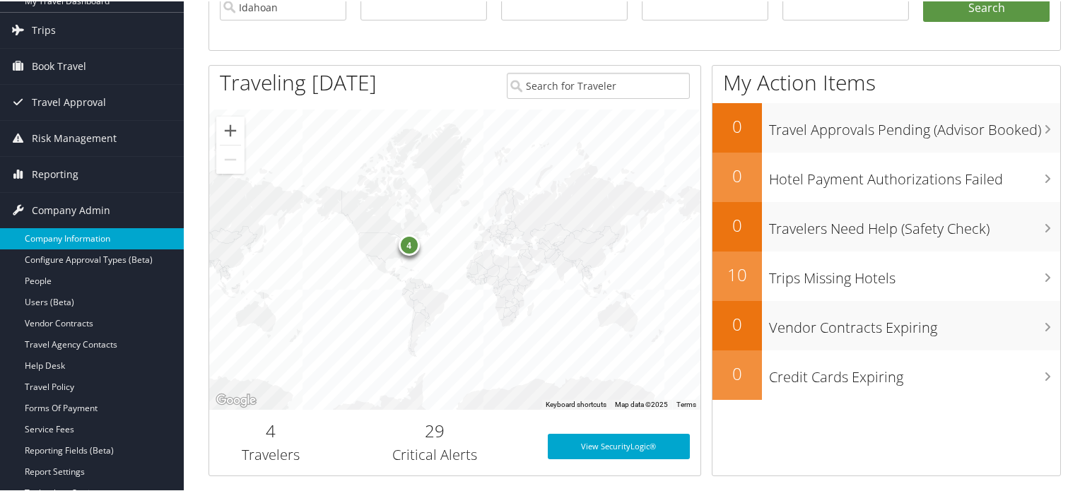
scroll to position [283, 0]
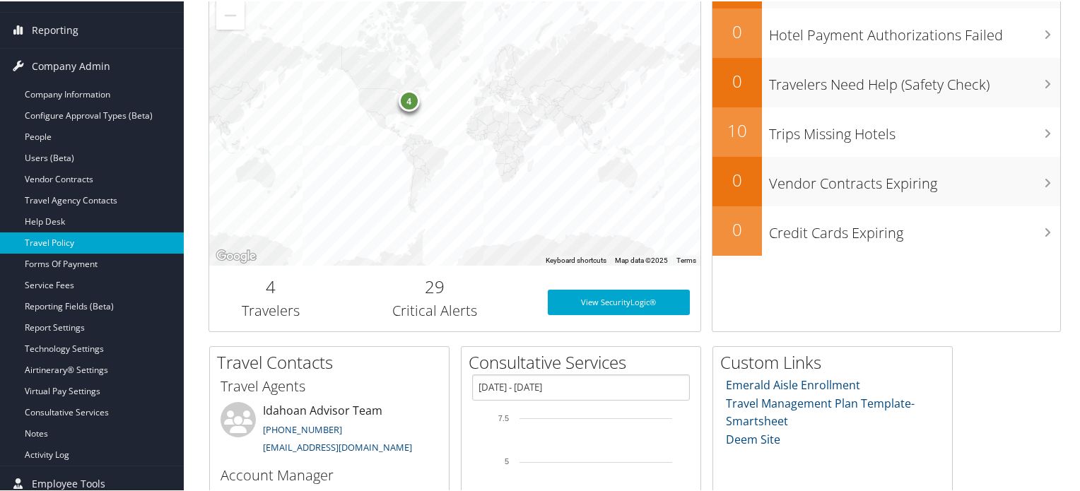
click at [63, 244] on link "Travel Policy" at bounding box center [92, 241] width 184 height 21
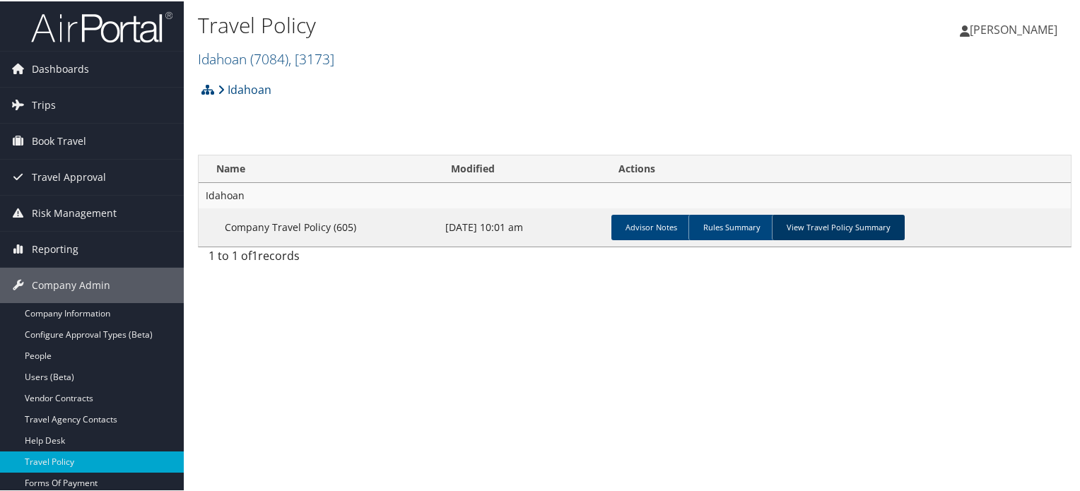
click at [837, 230] on link "View Travel Policy Summary" at bounding box center [838, 226] width 133 height 25
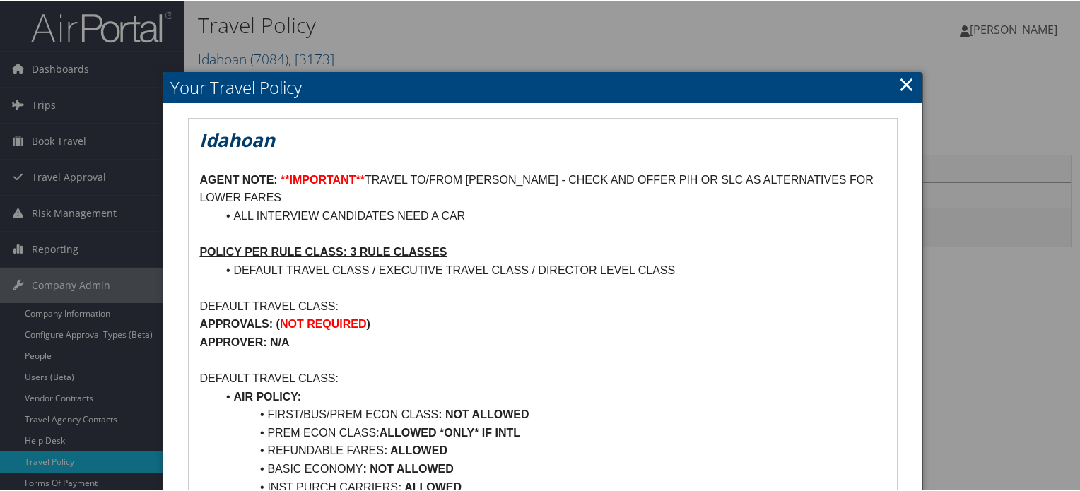
click at [905, 88] on link "×" at bounding box center [907, 83] width 16 height 28
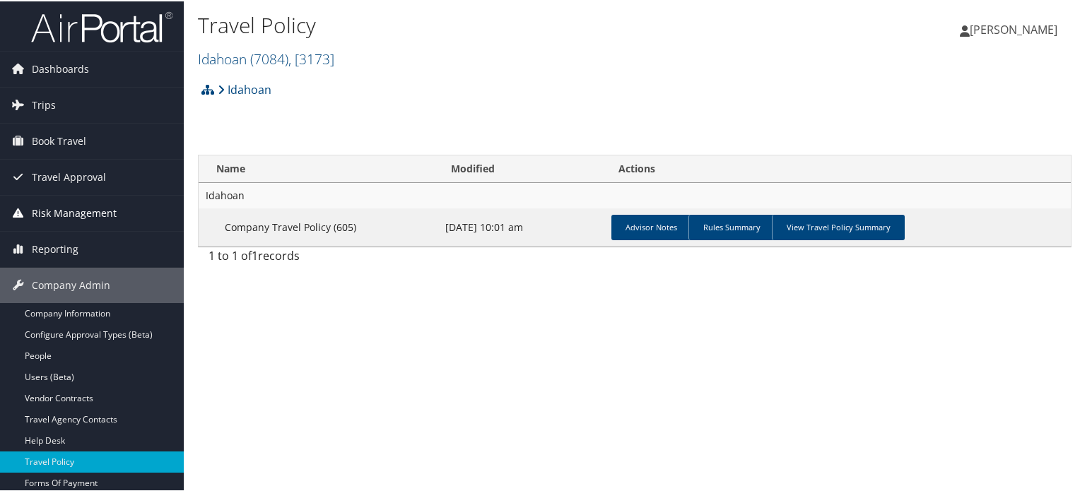
click at [62, 218] on span "Risk Management" at bounding box center [74, 211] width 85 height 35
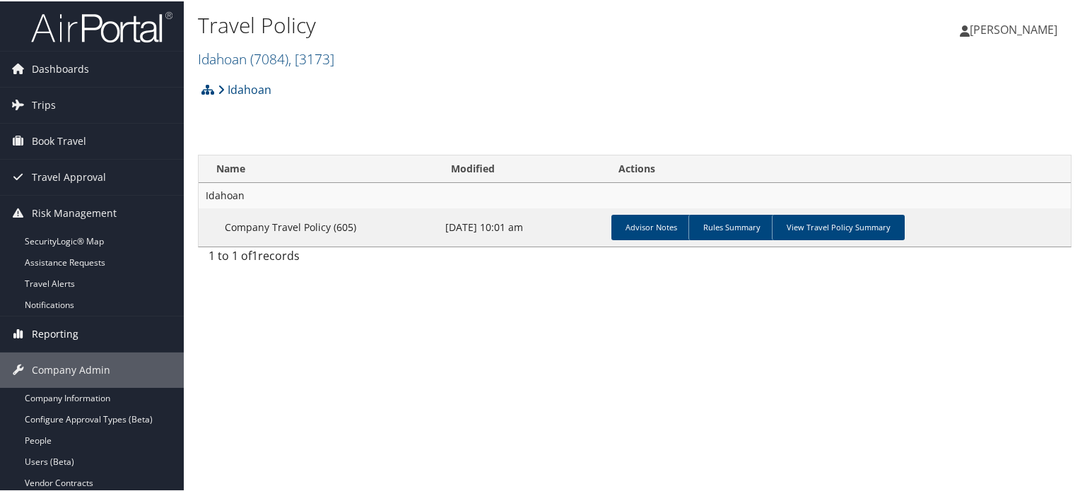
click at [62, 334] on span "Reporting" at bounding box center [55, 332] width 47 height 35
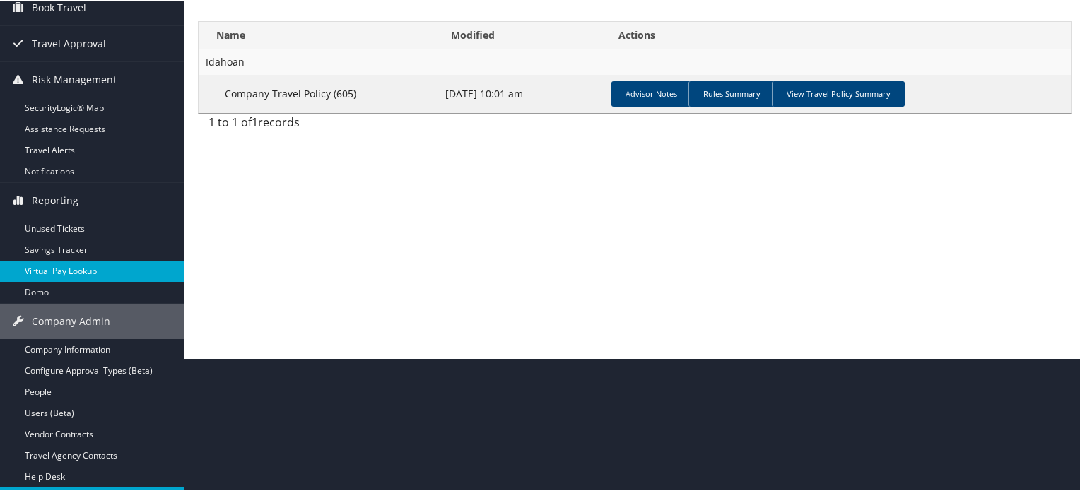
scroll to position [141, 0]
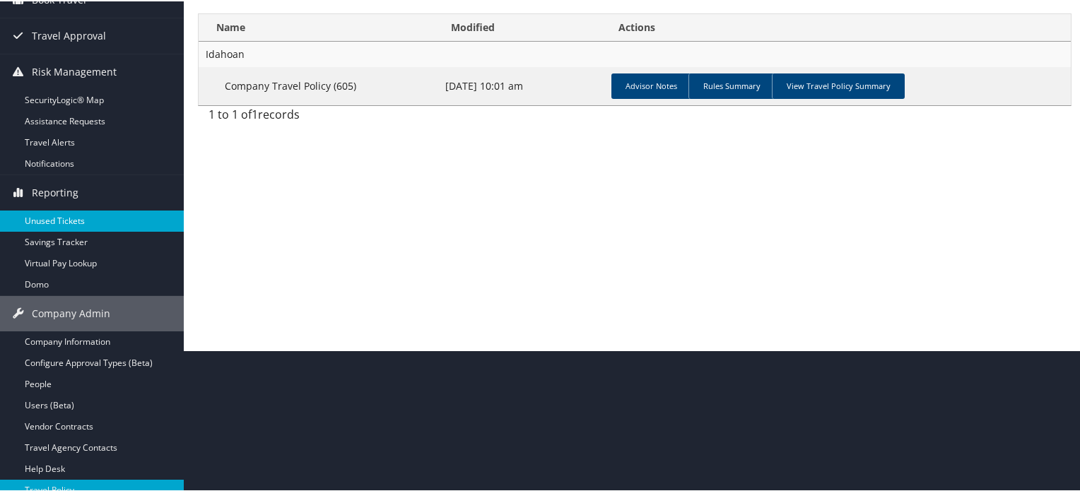
click at [57, 217] on link "Unused Tickets" at bounding box center [92, 219] width 184 height 21
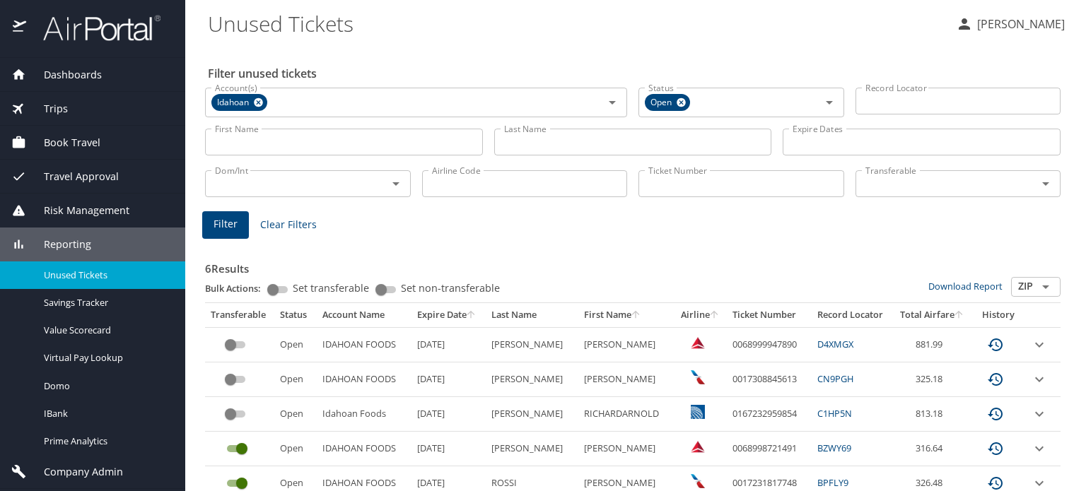
click at [303, 136] on input "First Name" at bounding box center [344, 142] width 278 height 27
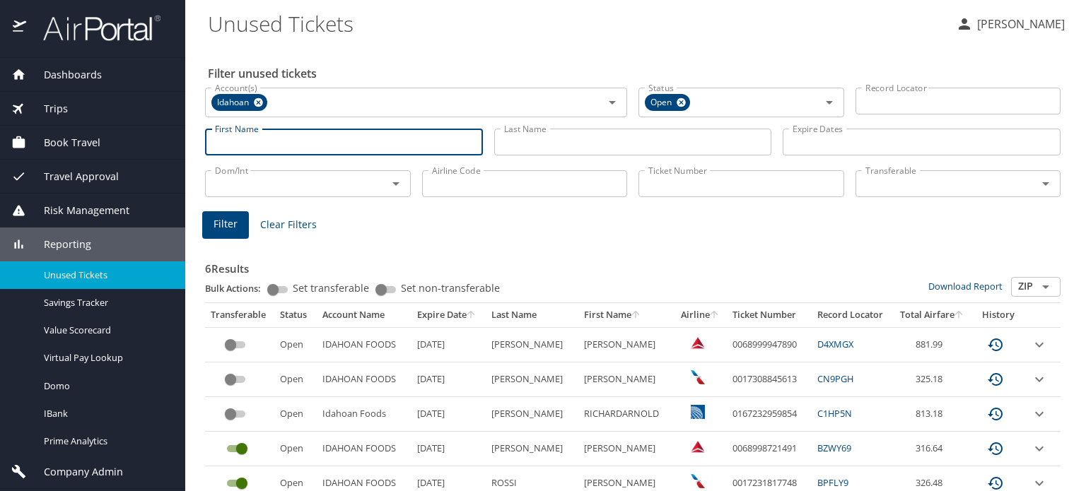
type input "[PERSON_NAME]"
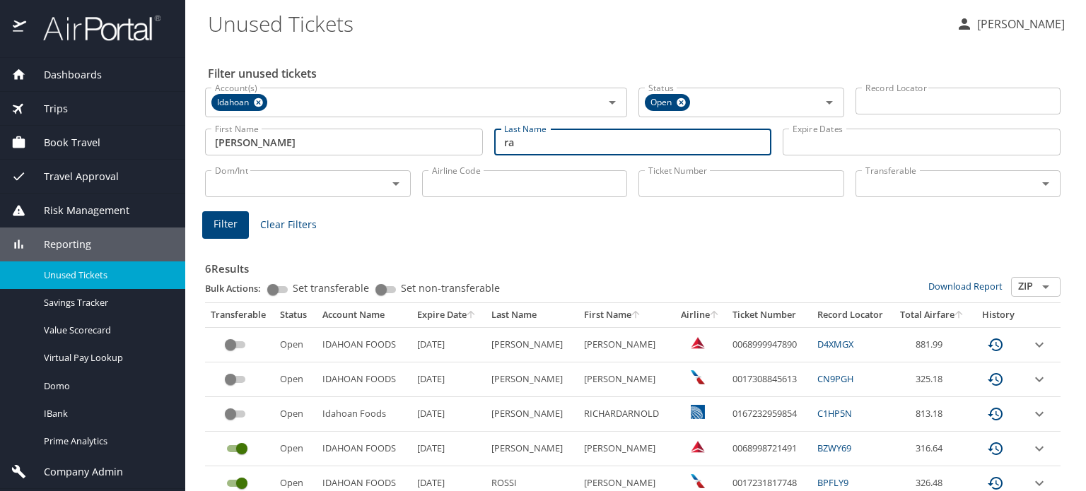
type input "[PERSON_NAME]"
click at [218, 230] on span "Filter" at bounding box center [226, 225] width 24 height 18
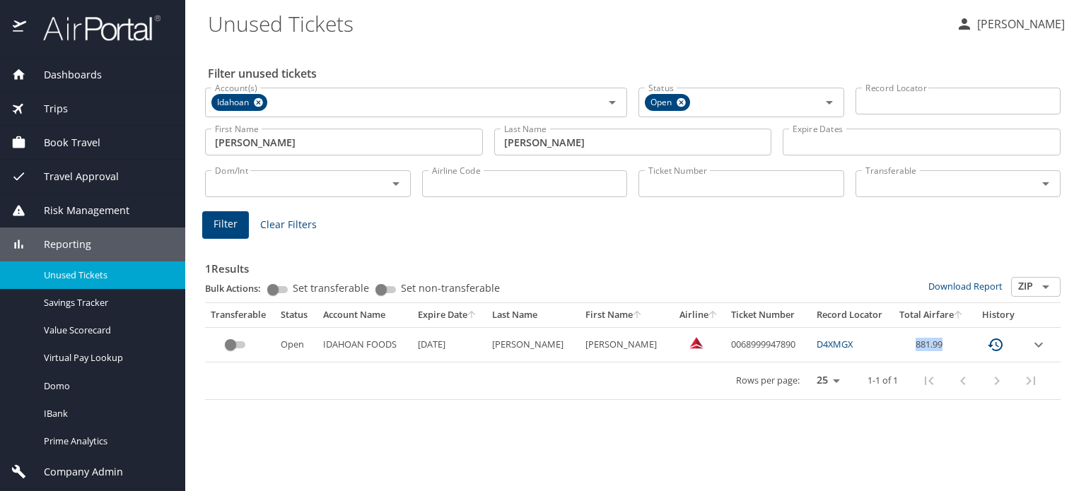
drag, startPoint x: 908, startPoint y: 345, endPoint x: 933, endPoint y: 344, distance: 25.5
click at [933, 344] on td "881.99" at bounding box center [931, 344] width 79 height 35
drag, startPoint x: 846, startPoint y: 345, endPoint x: 802, endPoint y: 349, distance: 44.7
click at [811, 349] on td "D4XMGX" at bounding box center [851, 344] width 81 height 35
copy link "D4XMGX"
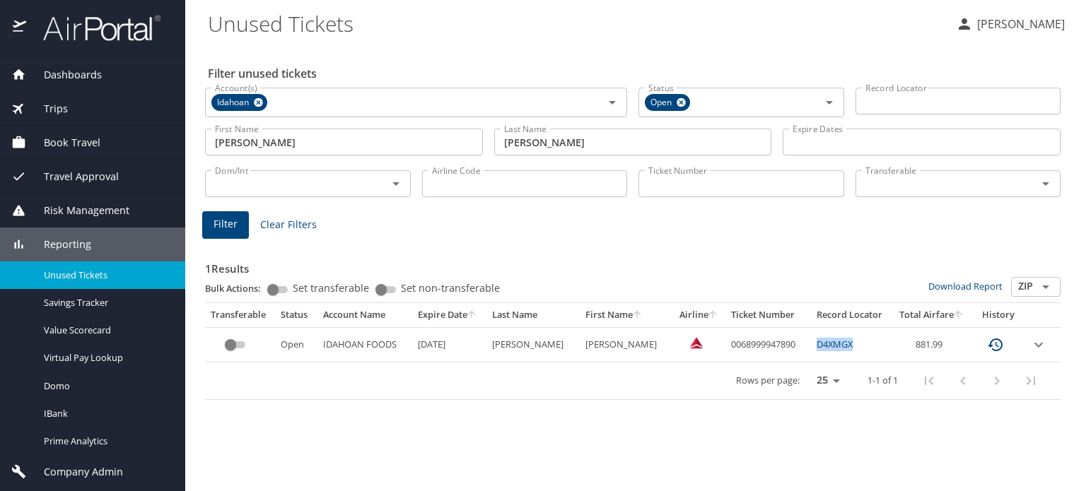
copy link "D4XMGX"
